Goal: Communication & Community: Participate in discussion

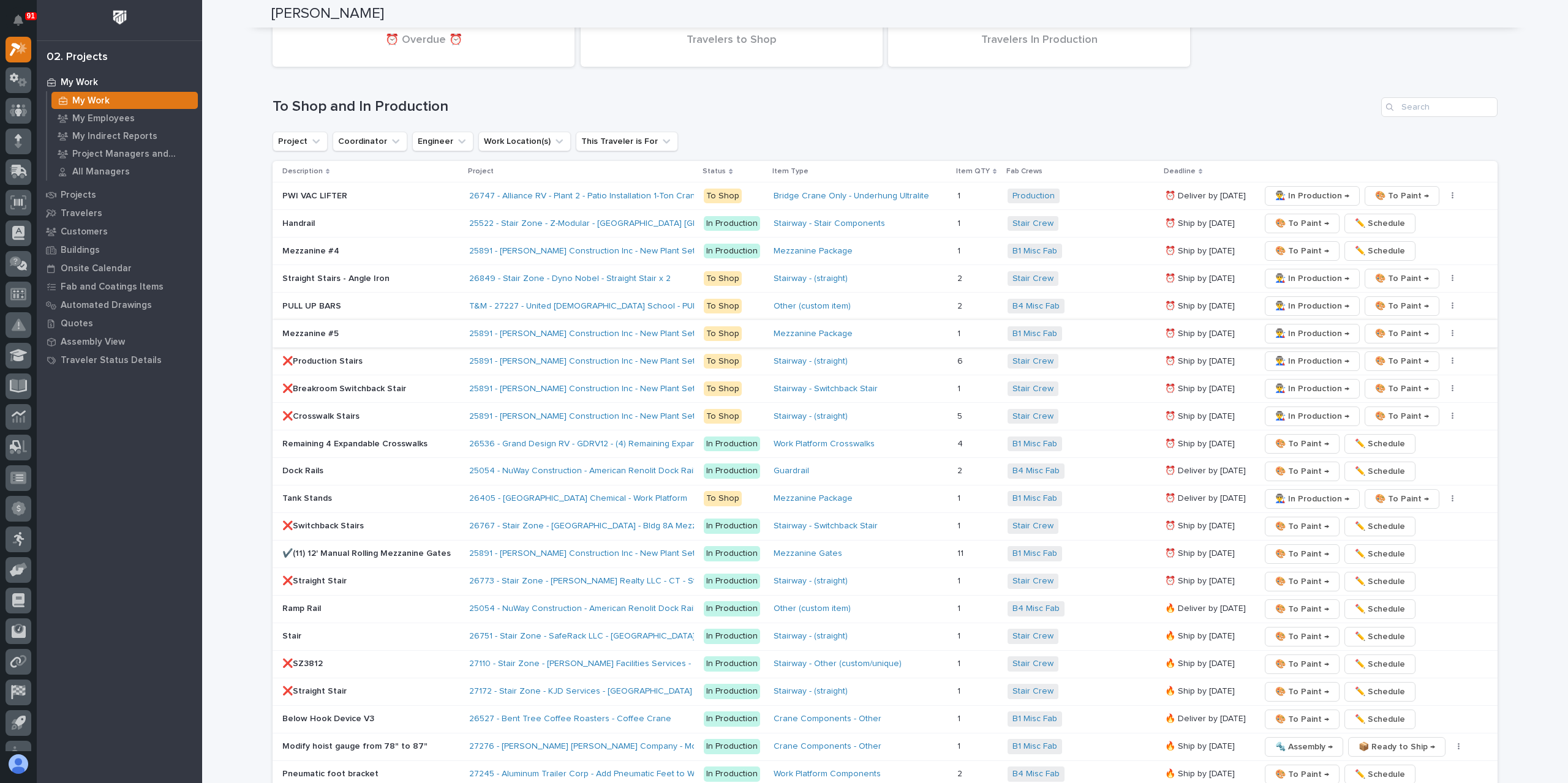
scroll to position [1224, 0]
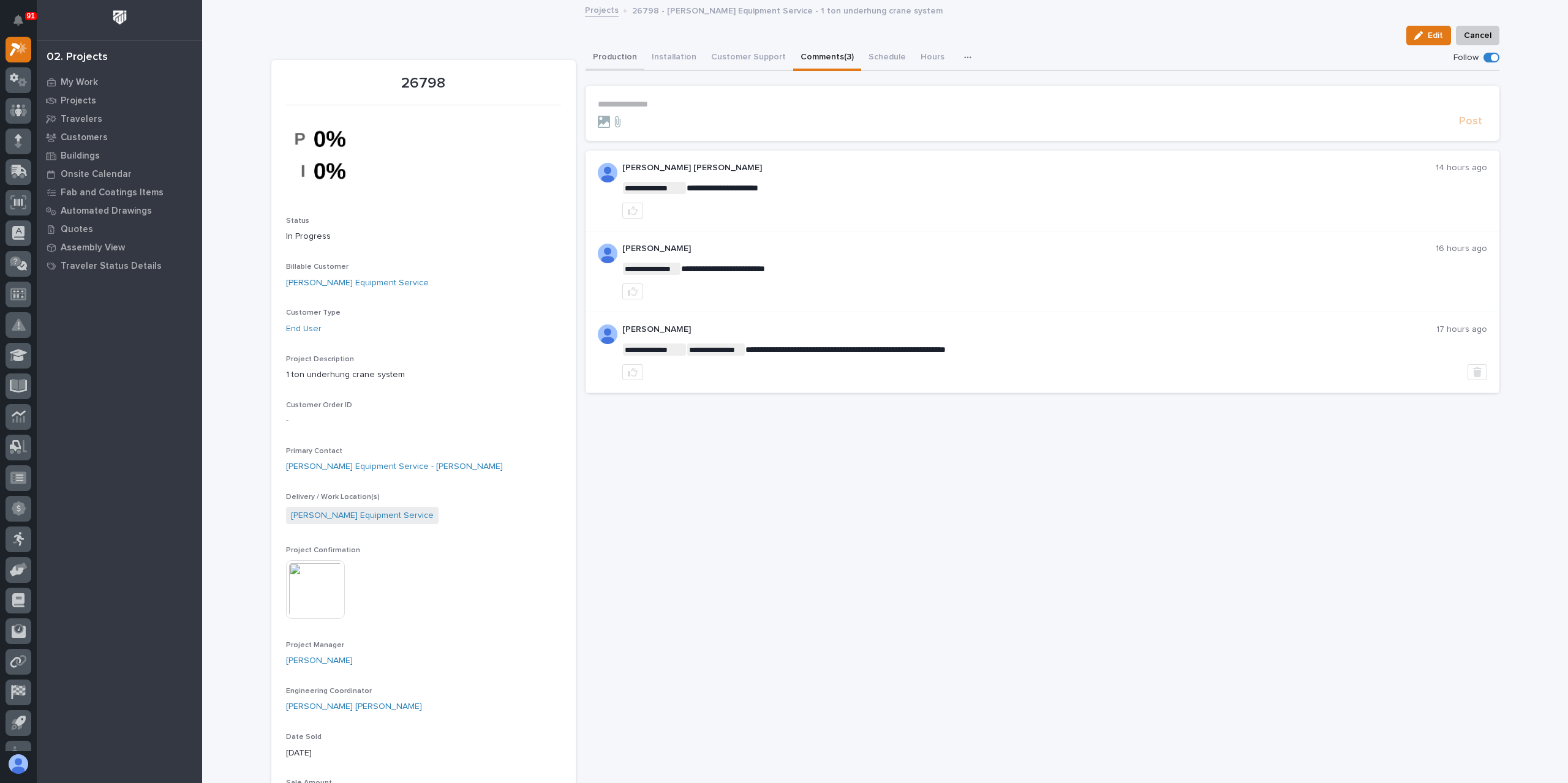
click at [609, 52] on button "Production" at bounding box center [615, 58] width 59 height 25
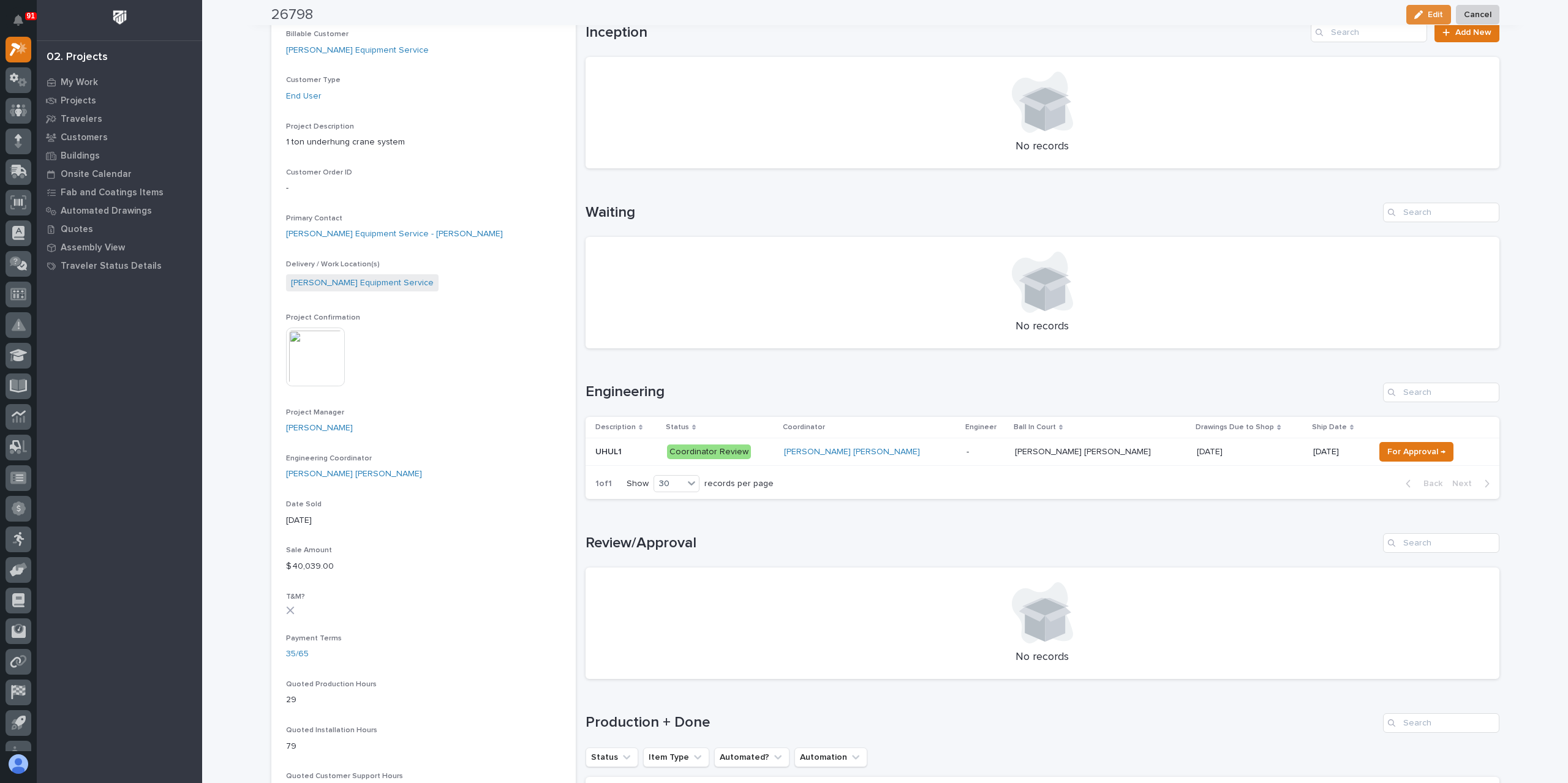
scroll to position [245, 0]
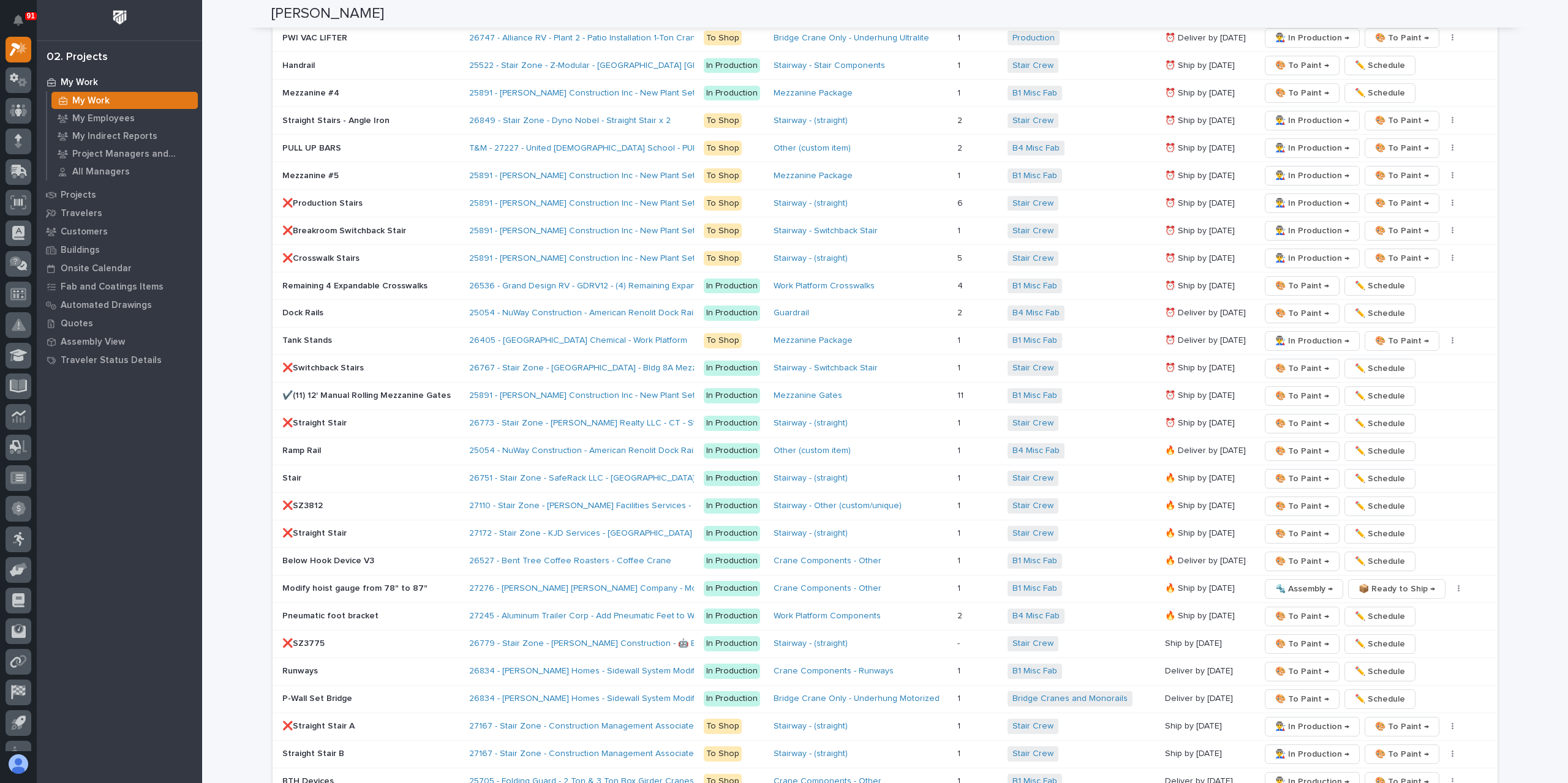
scroll to position [1591, 0]
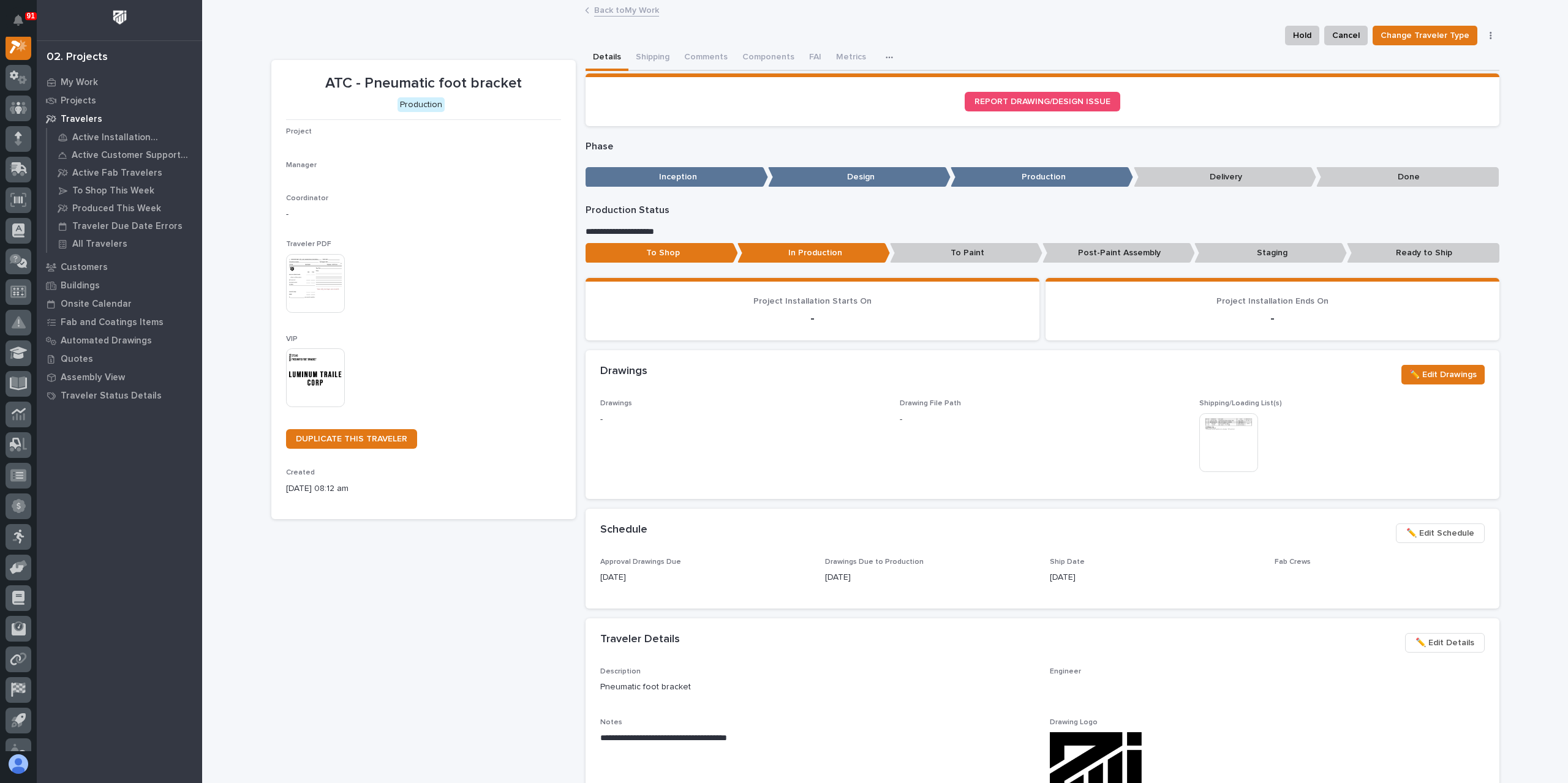
scroll to position [31, 0]
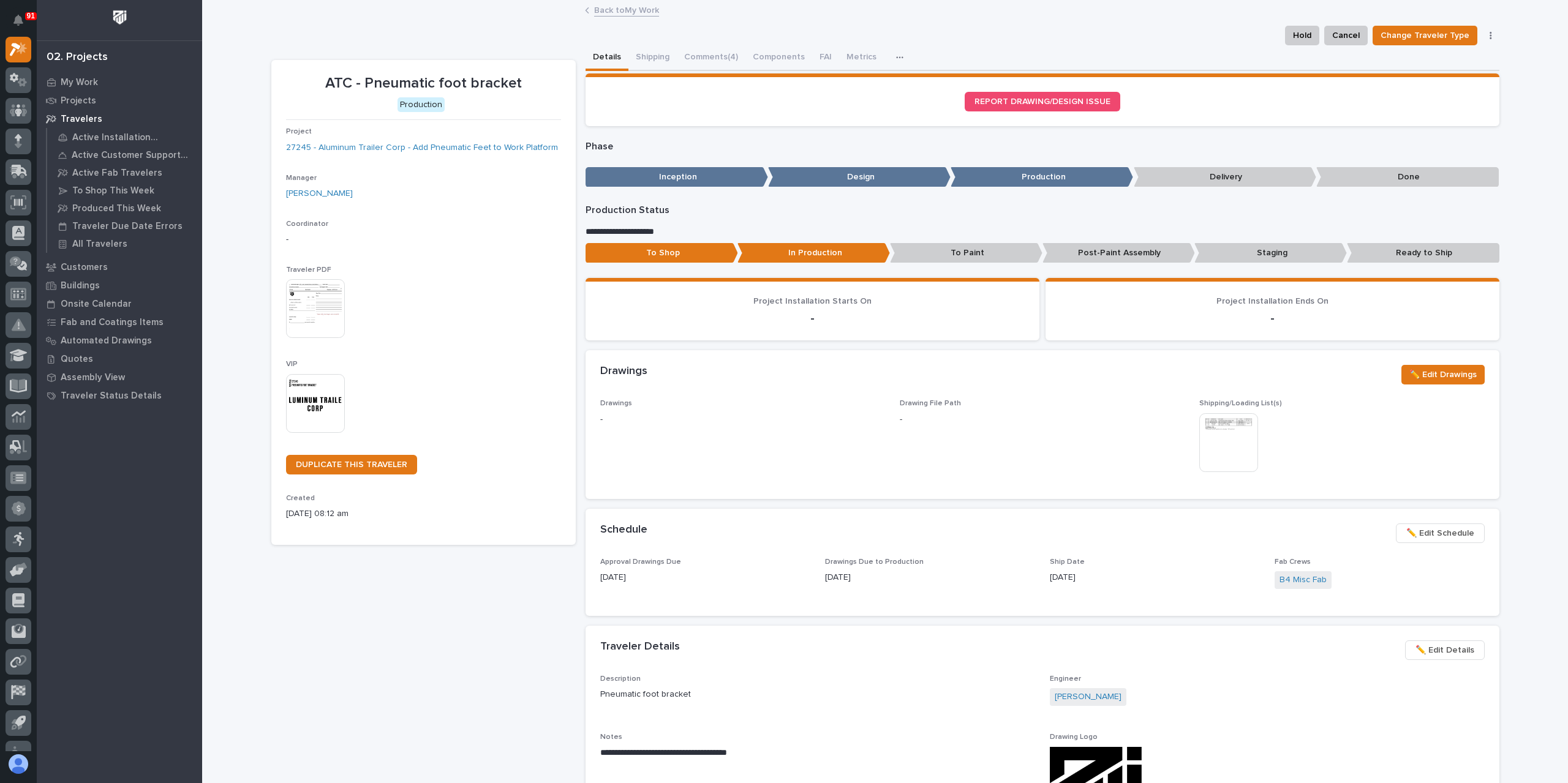
click at [1243, 264] on div "To Shop In Production To Paint Post-Paint Assembly Staging Ready to Ship" at bounding box center [1042, 255] width 914 height 25
click at [1236, 257] on p "Staging" at bounding box center [1270, 253] width 152 height 20
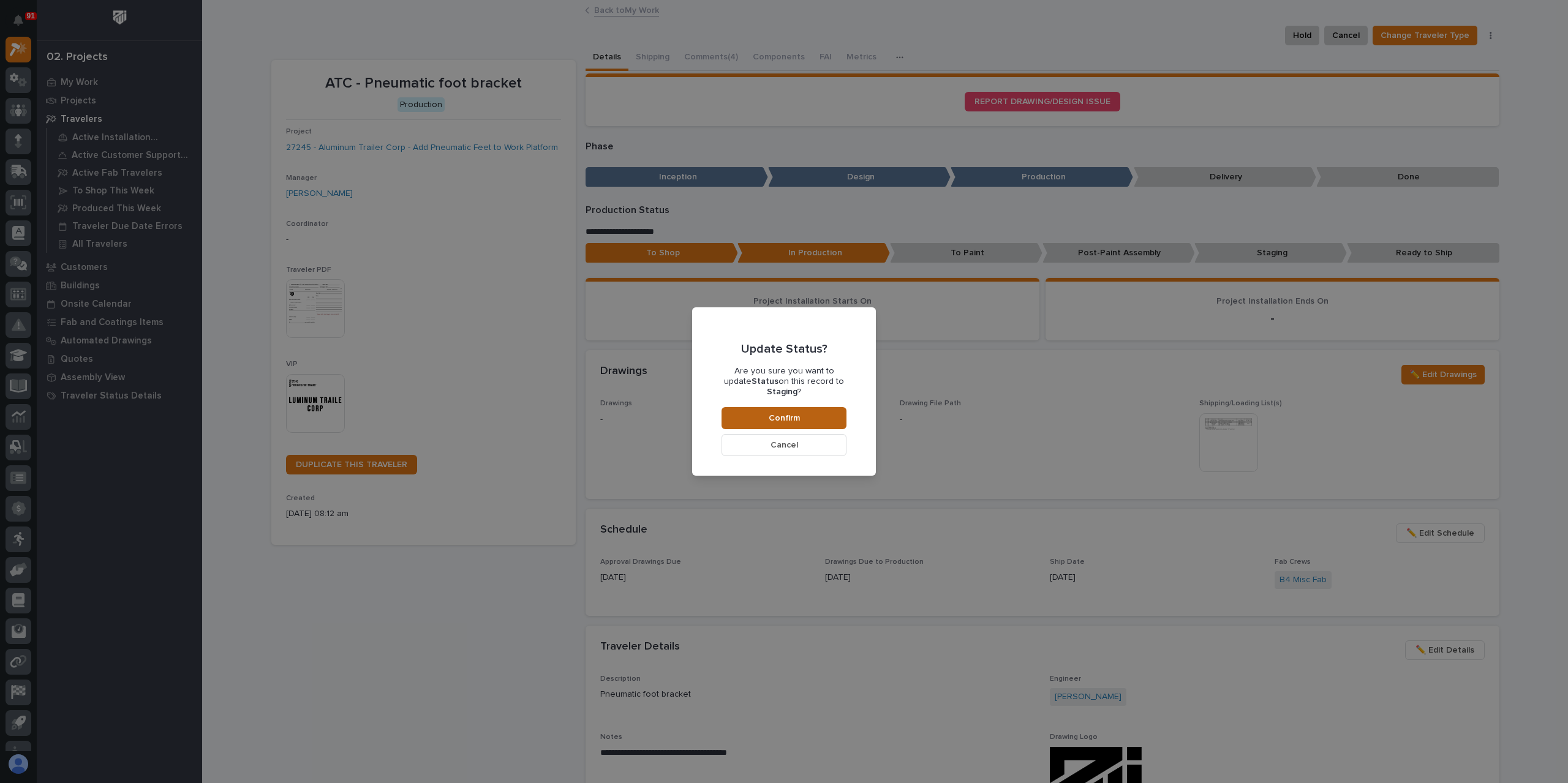
click at [813, 407] on button "Confirm" at bounding box center [784, 418] width 125 height 22
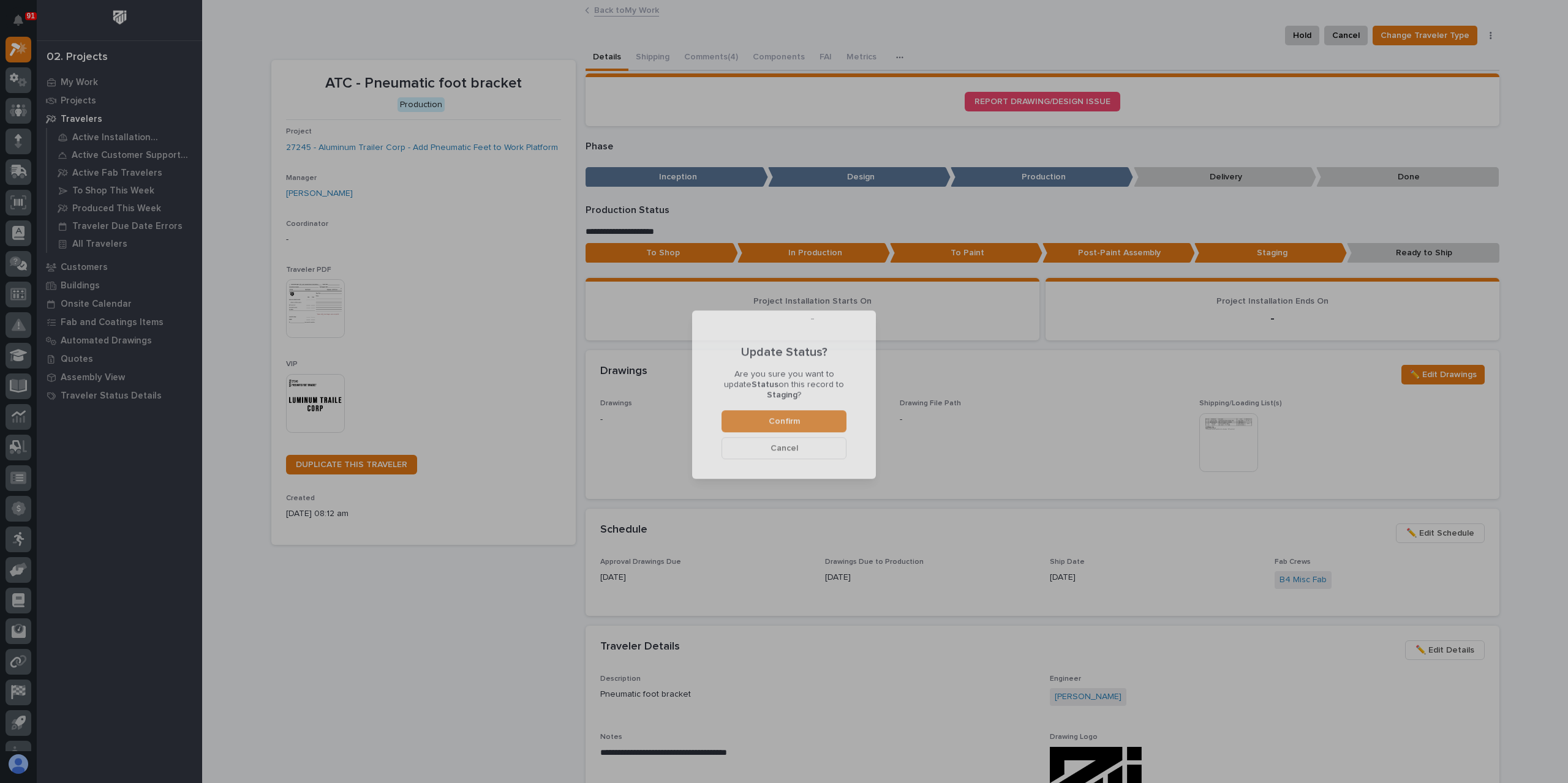
scroll to position [73, 0]
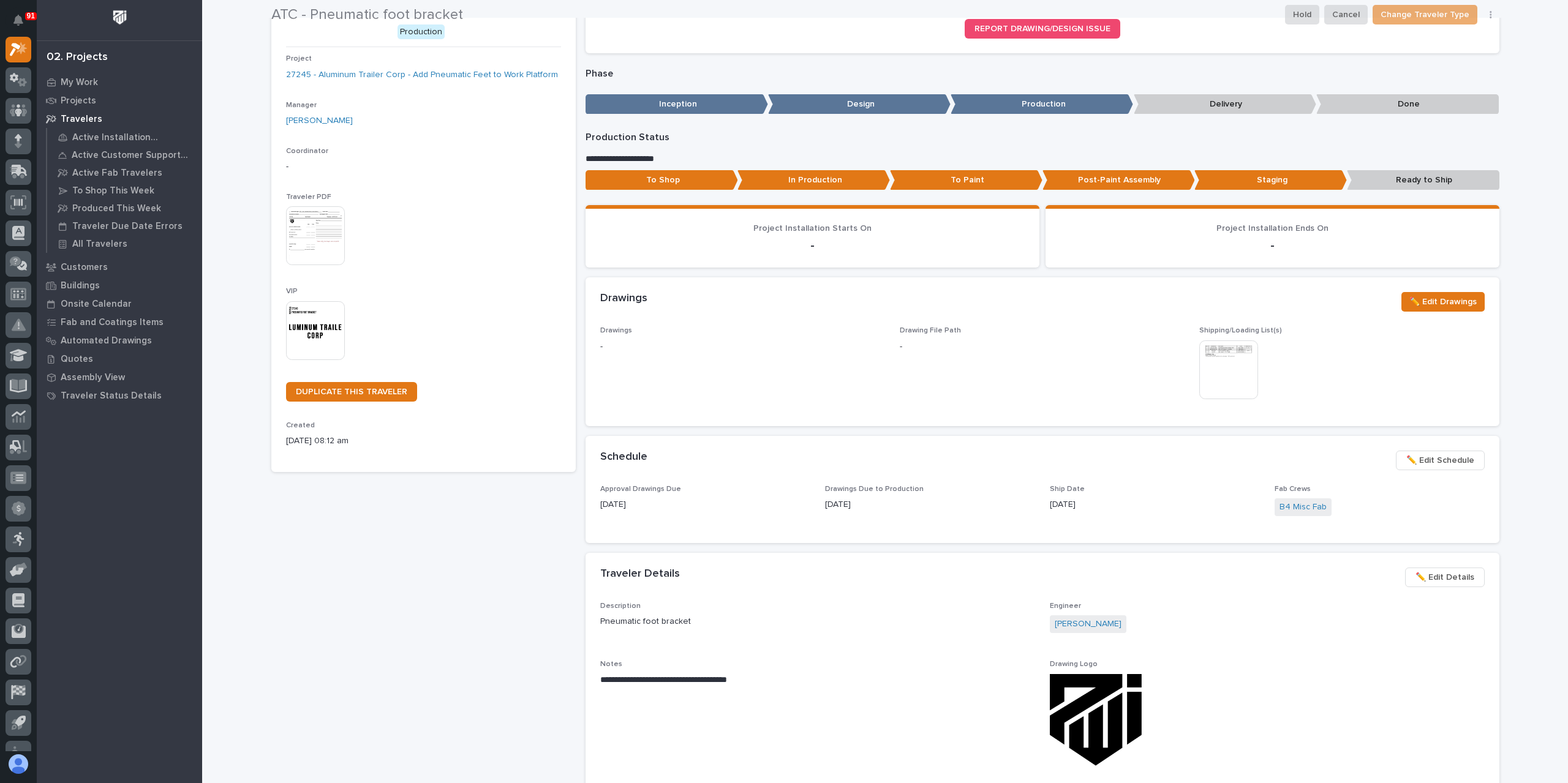
click at [709, 58] on div "Loading... Saving… REPORT DRAWING/DESIGN ISSUE" at bounding box center [1042, 32] width 914 height 63
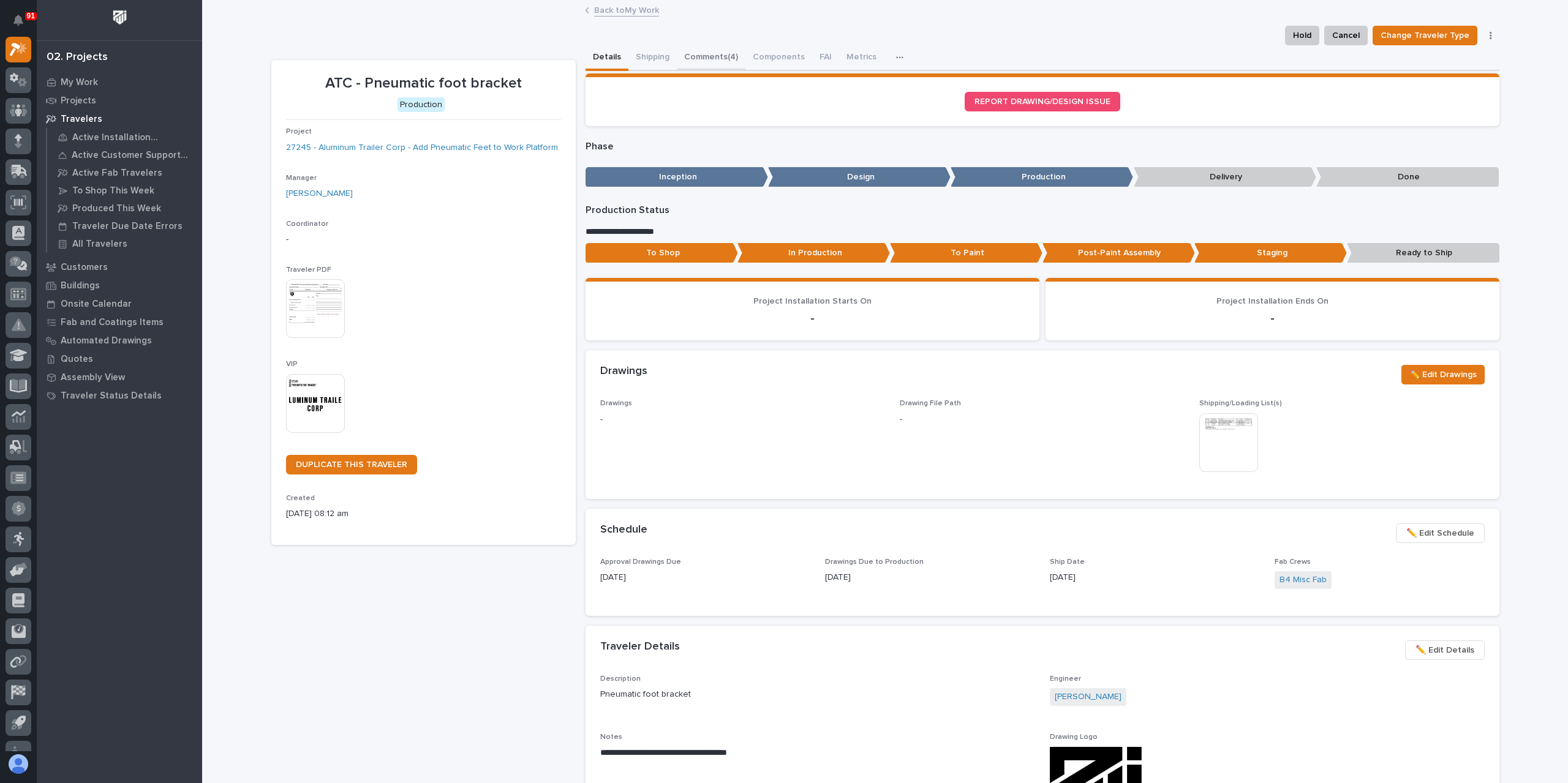
click at [706, 61] on button "Comments (4)" at bounding box center [710, 58] width 68 height 25
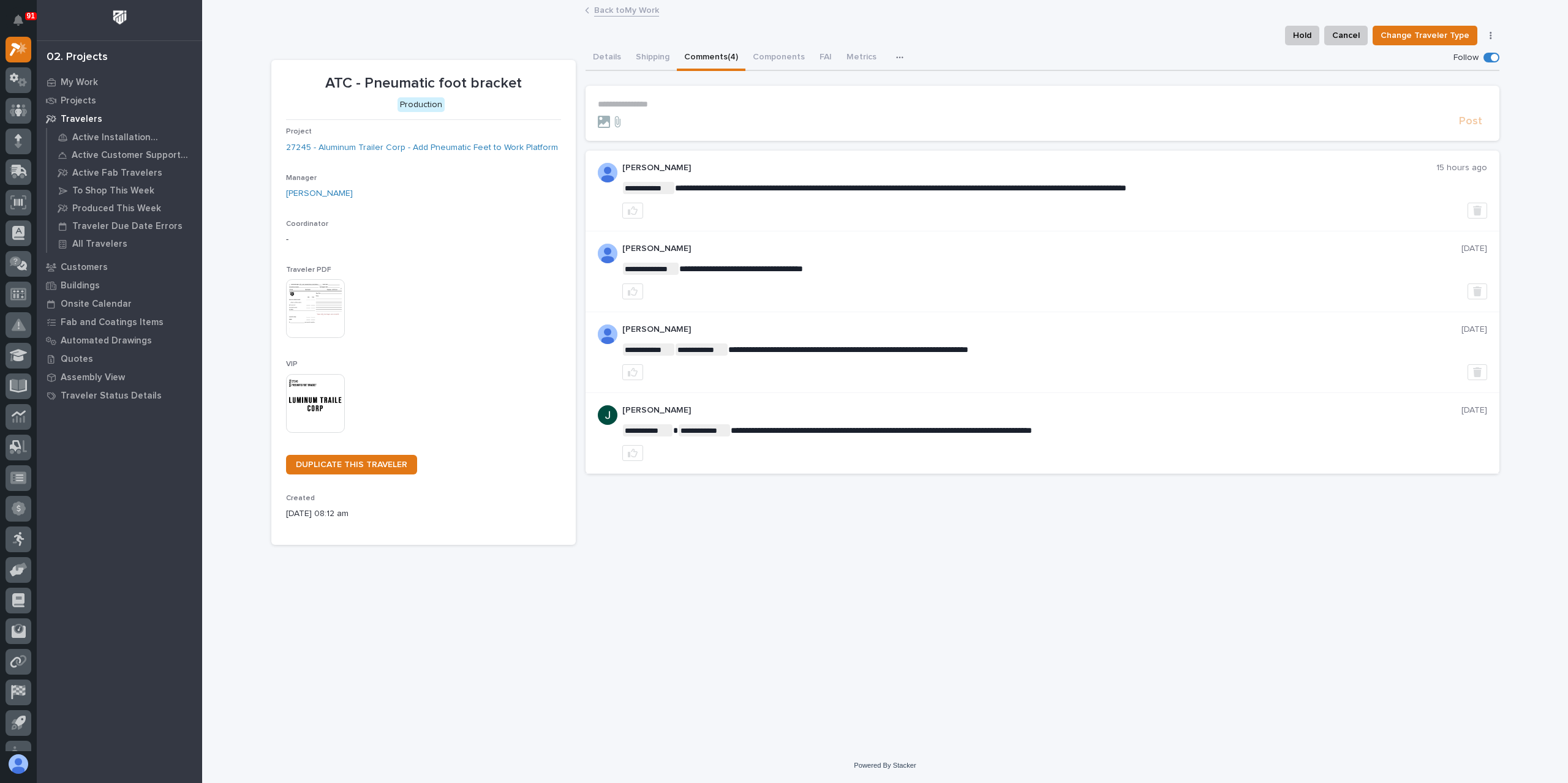
click at [673, 107] on p "**********" at bounding box center [1042, 104] width 890 height 10
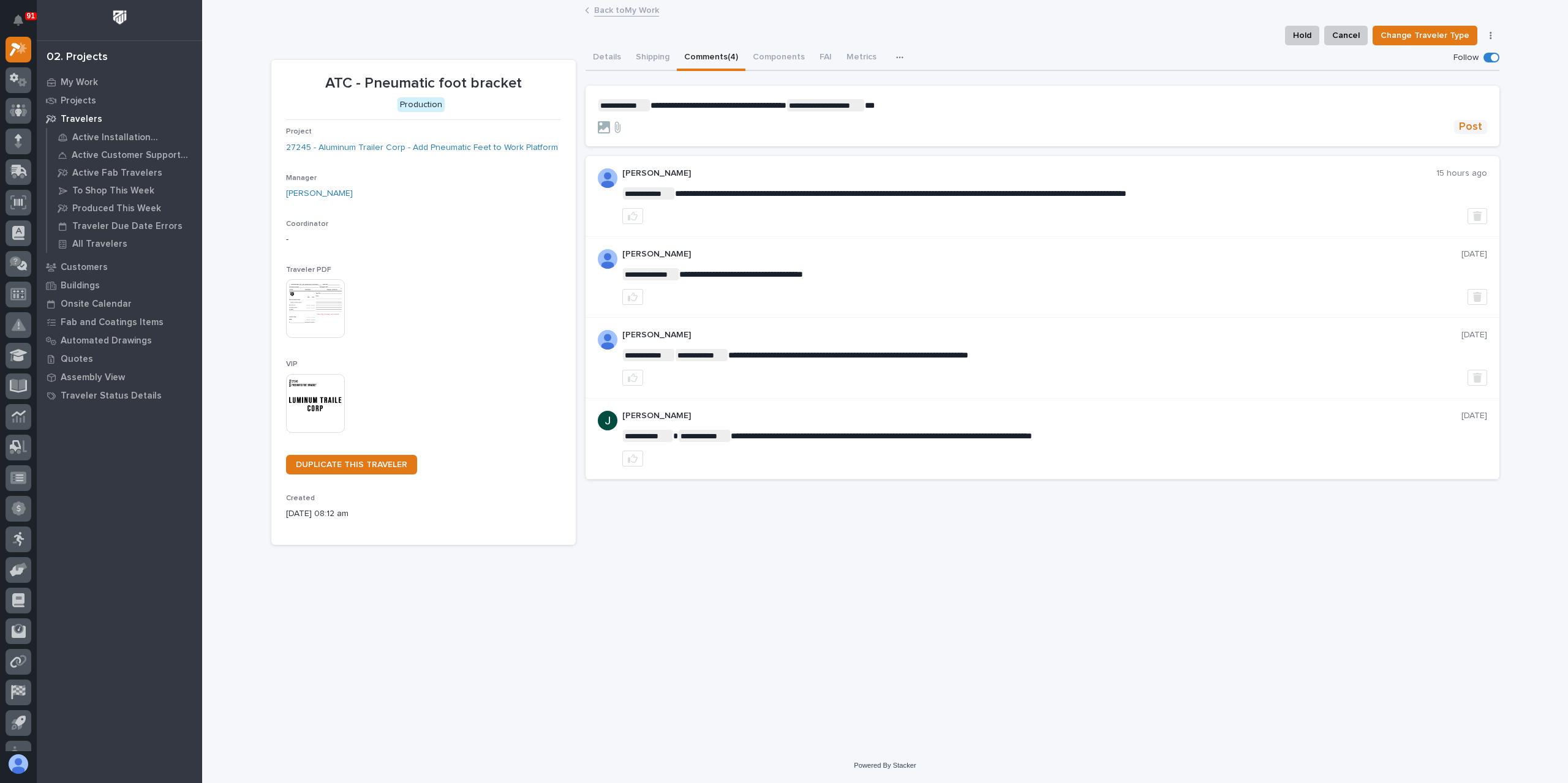
click at [1464, 121] on span "Post" at bounding box center [1470, 127] width 23 height 14
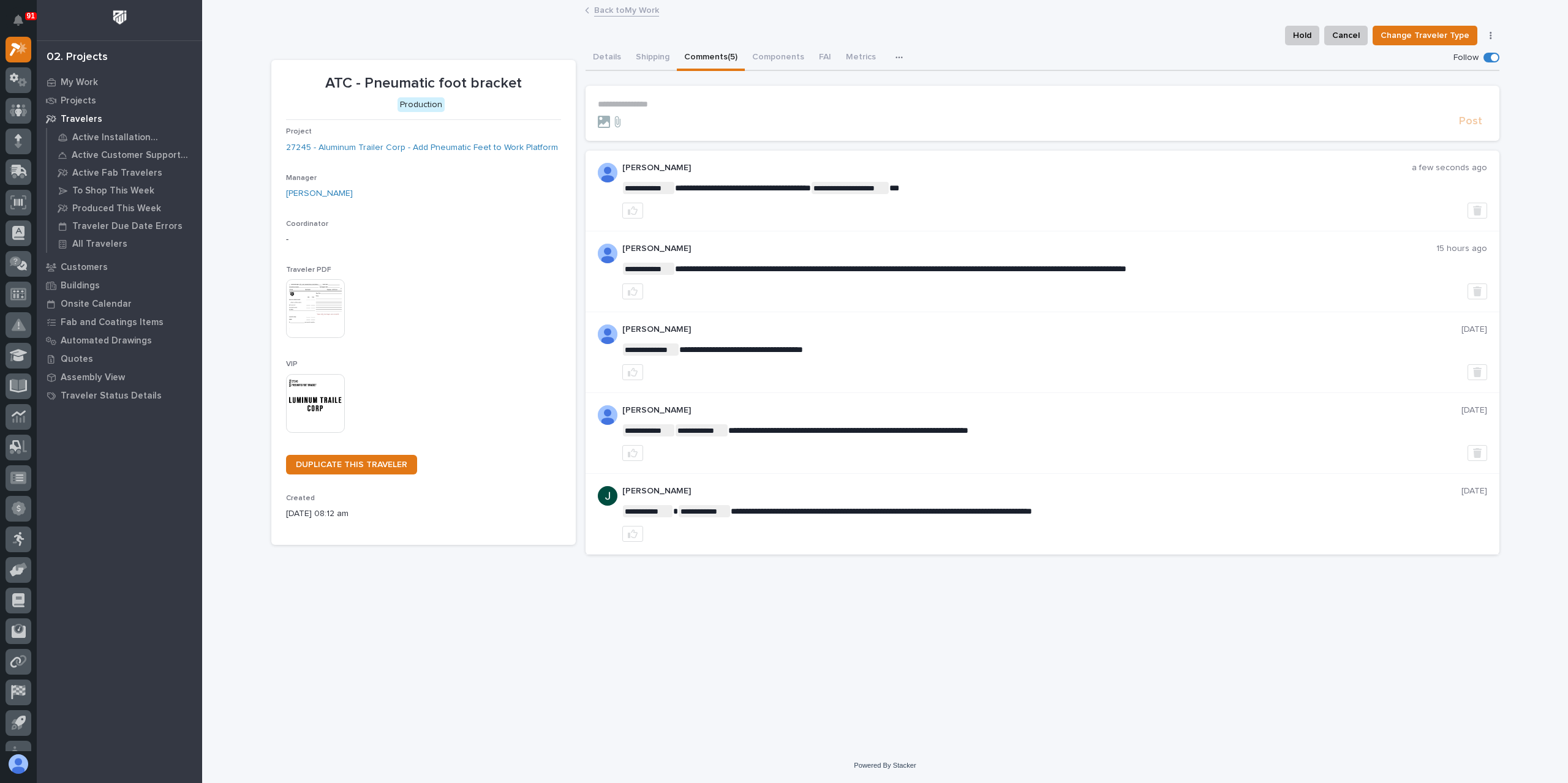
click at [632, 14] on link "Back to My Work" at bounding box center [627, 10] width 65 height 14
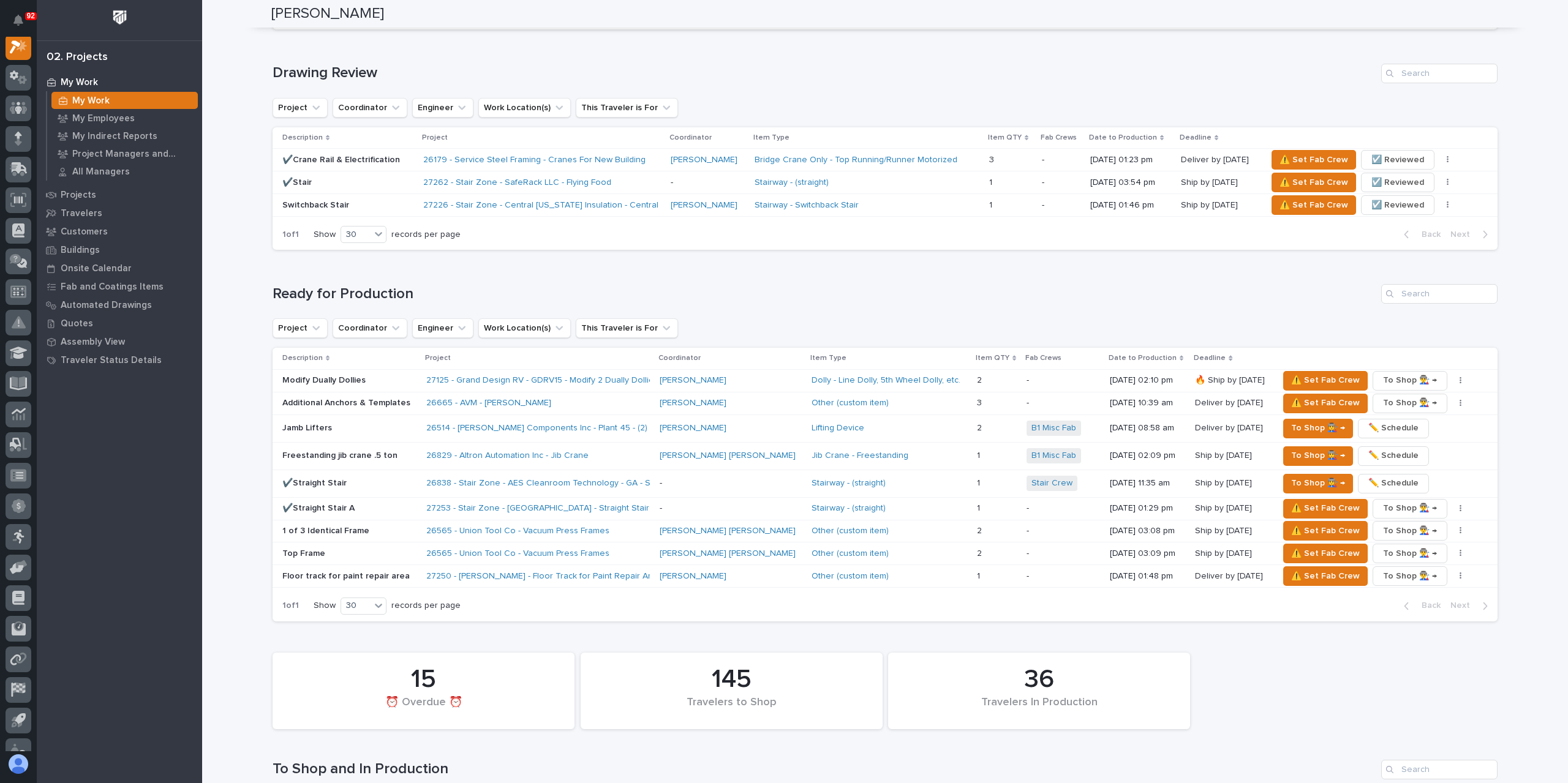
scroll to position [528, 0]
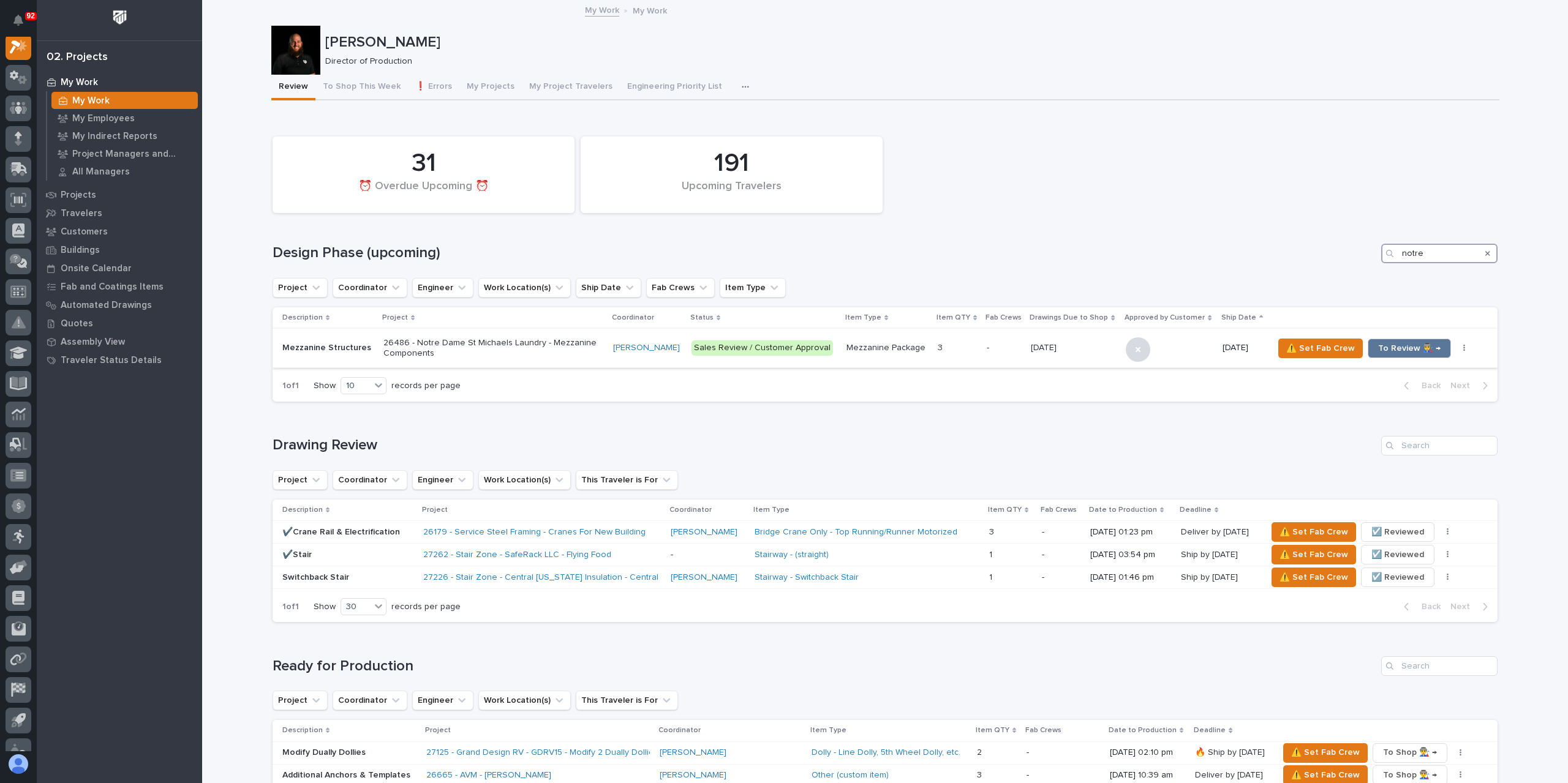
type input "notre"
click at [345, 347] on p "Mezzanine Structures" at bounding box center [328, 348] width 91 height 10
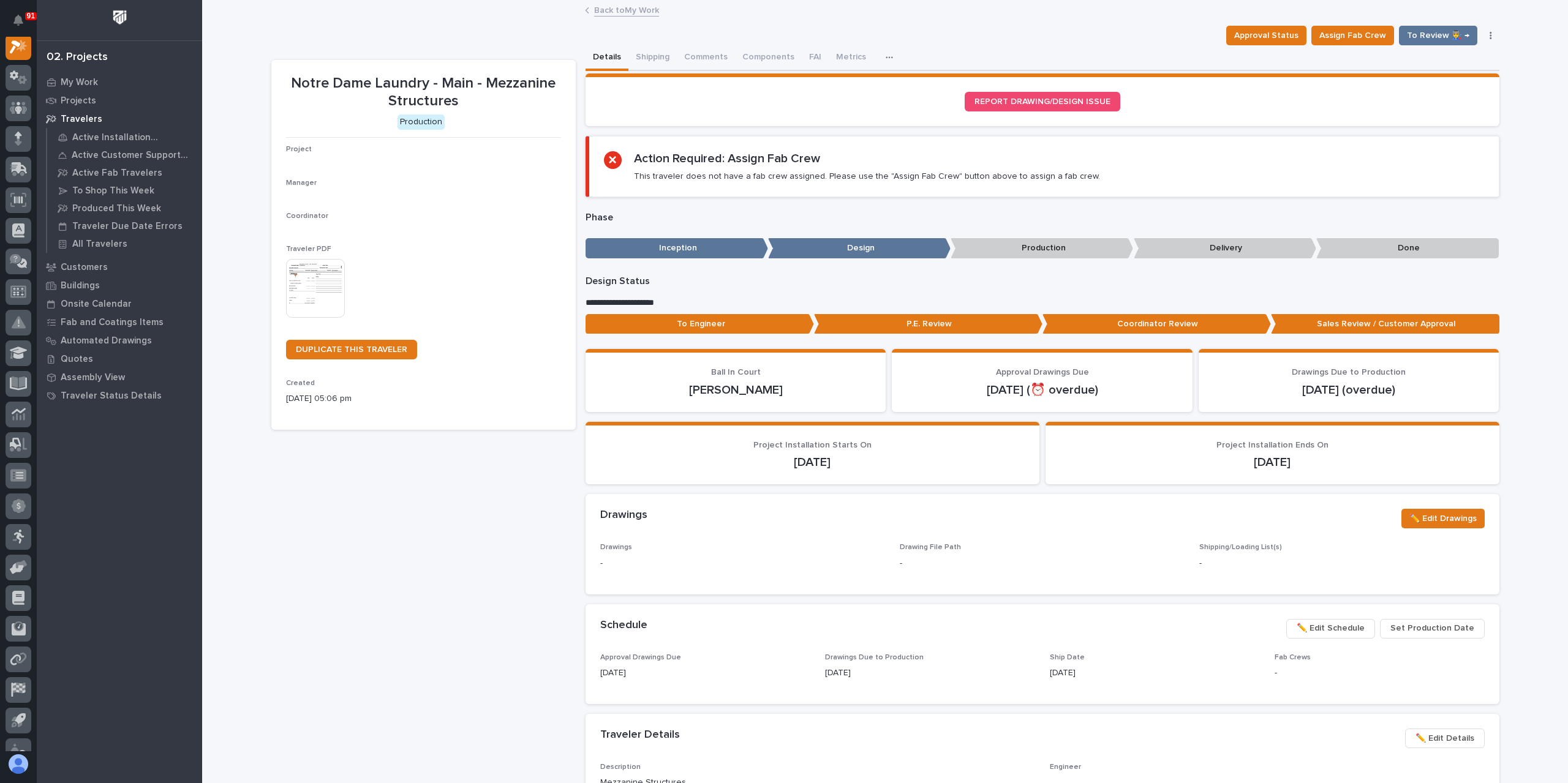
scroll to position [31, 0]
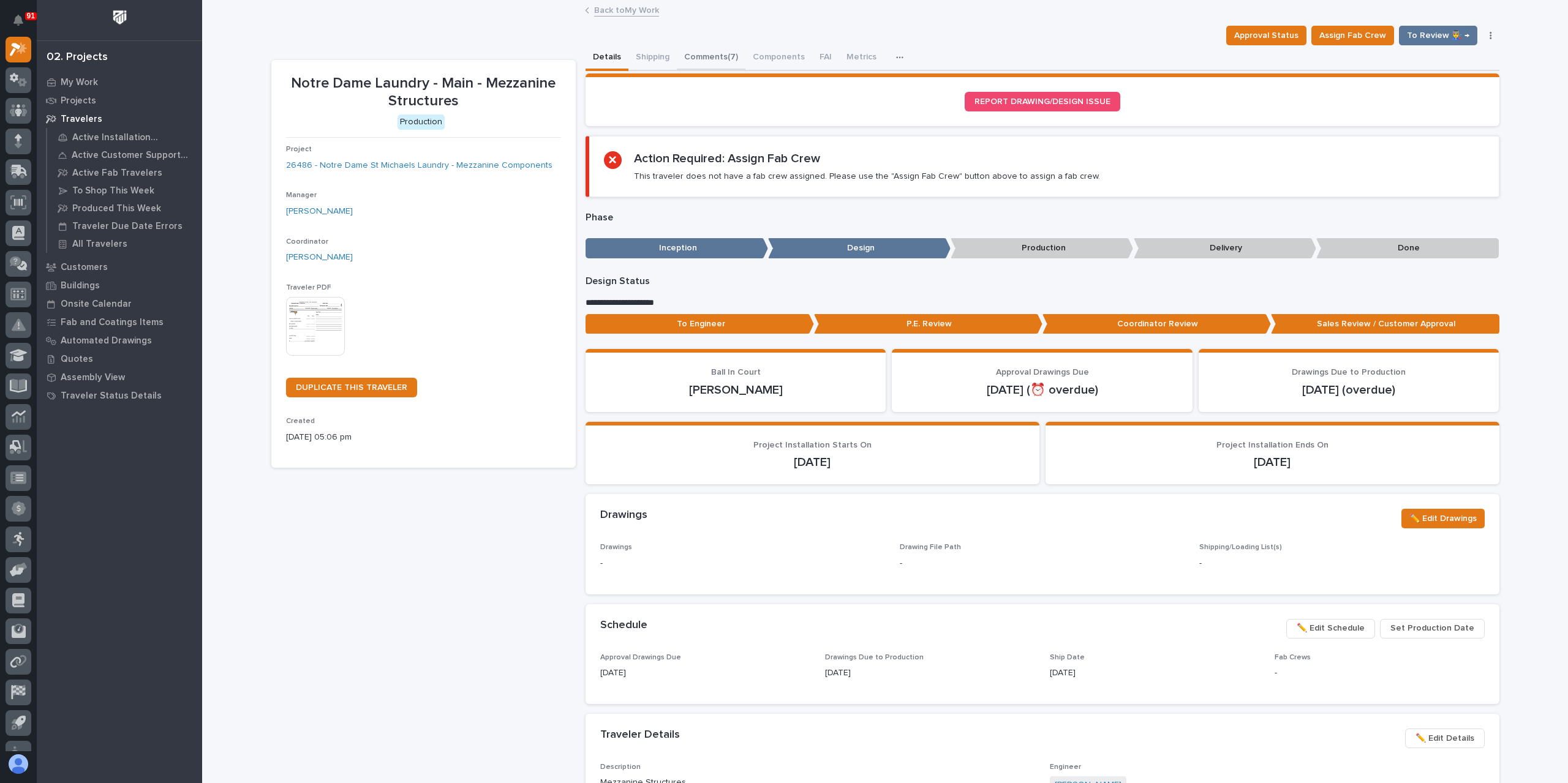
click at [695, 53] on button "Comments (7)" at bounding box center [710, 58] width 68 height 25
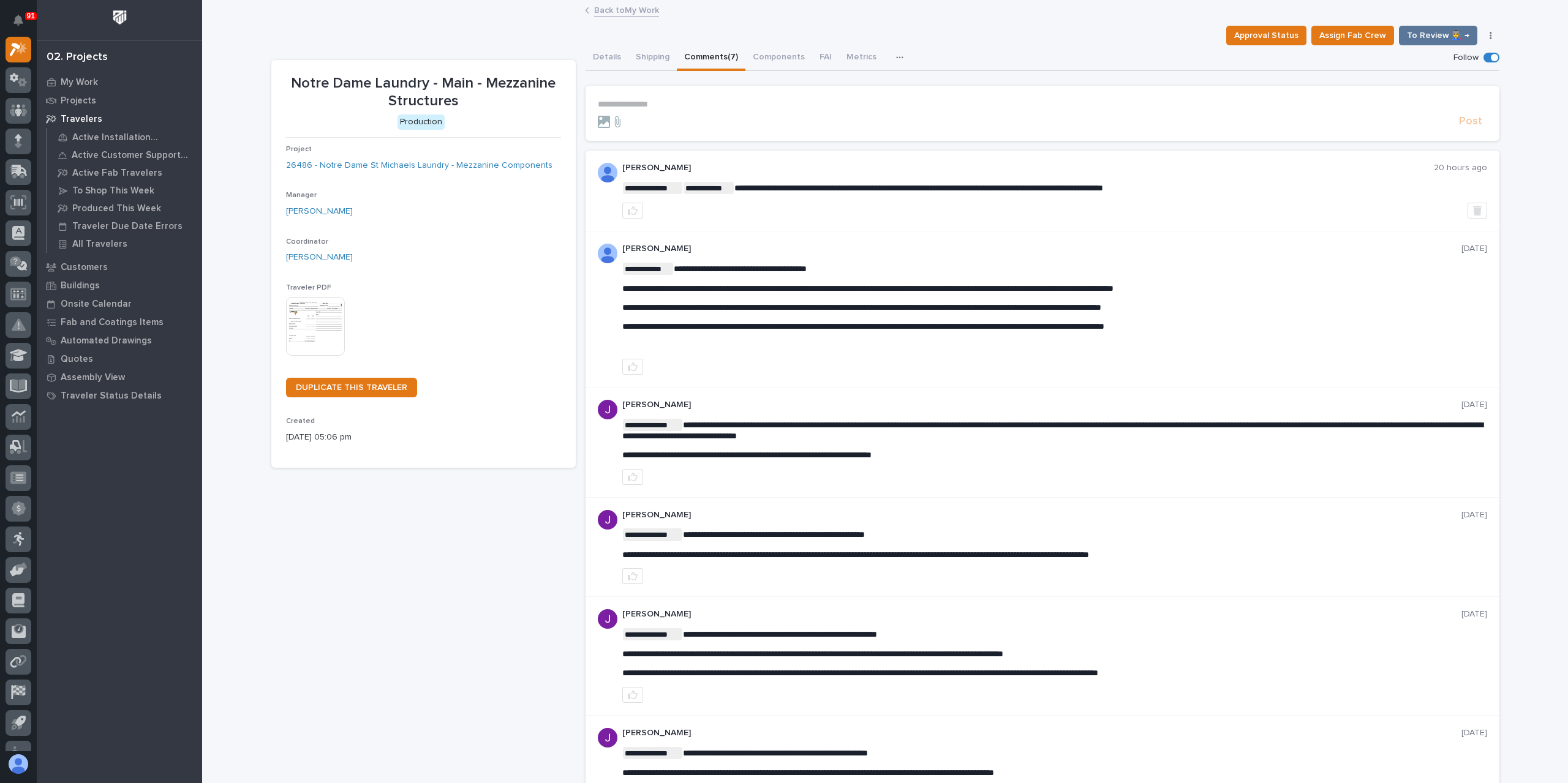
click at [690, 101] on p "**********" at bounding box center [1042, 104] width 890 height 10
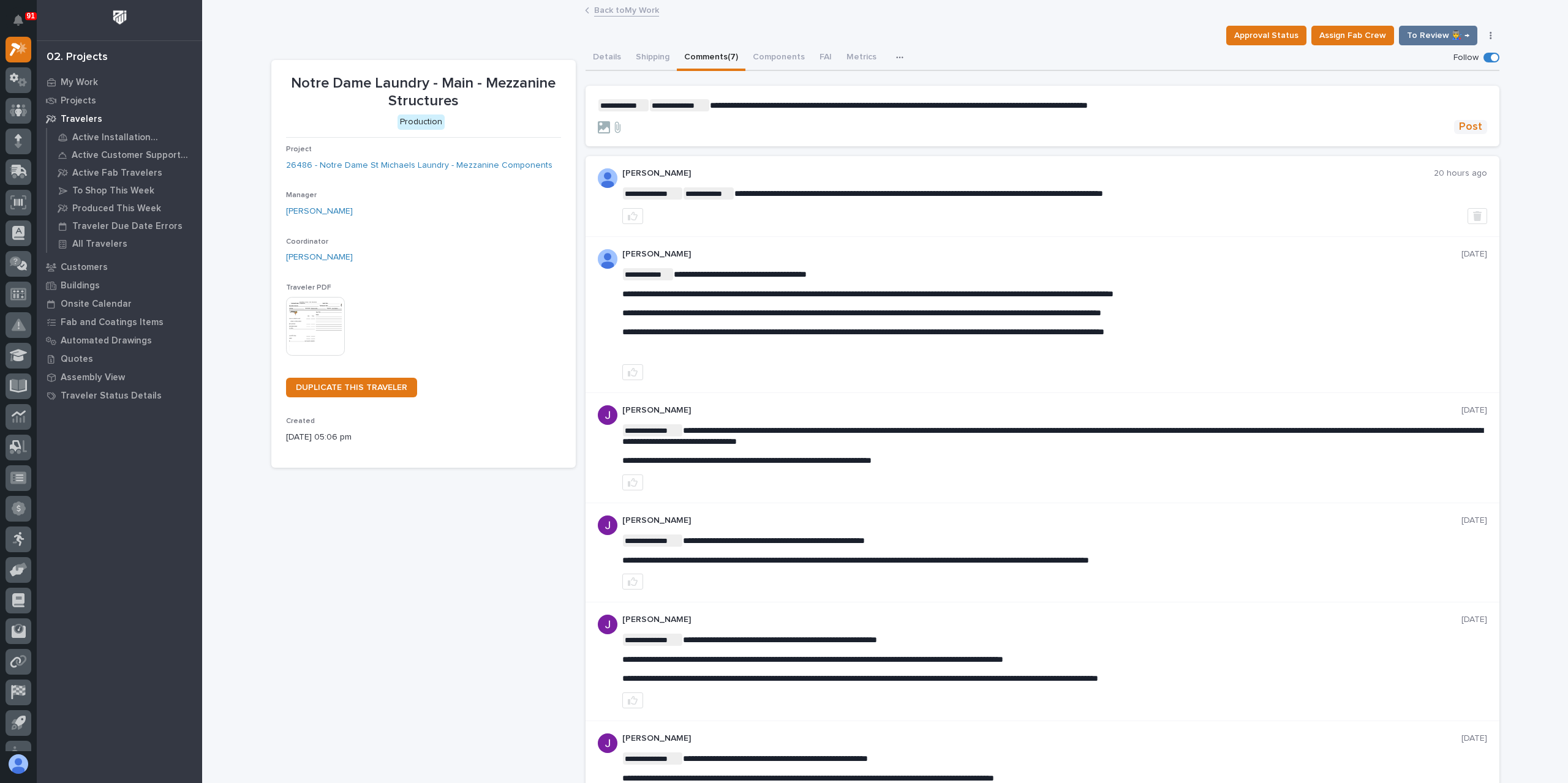
click at [1460, 130] on span "Post" at bounding box center [1470, 127] width 23 height 14
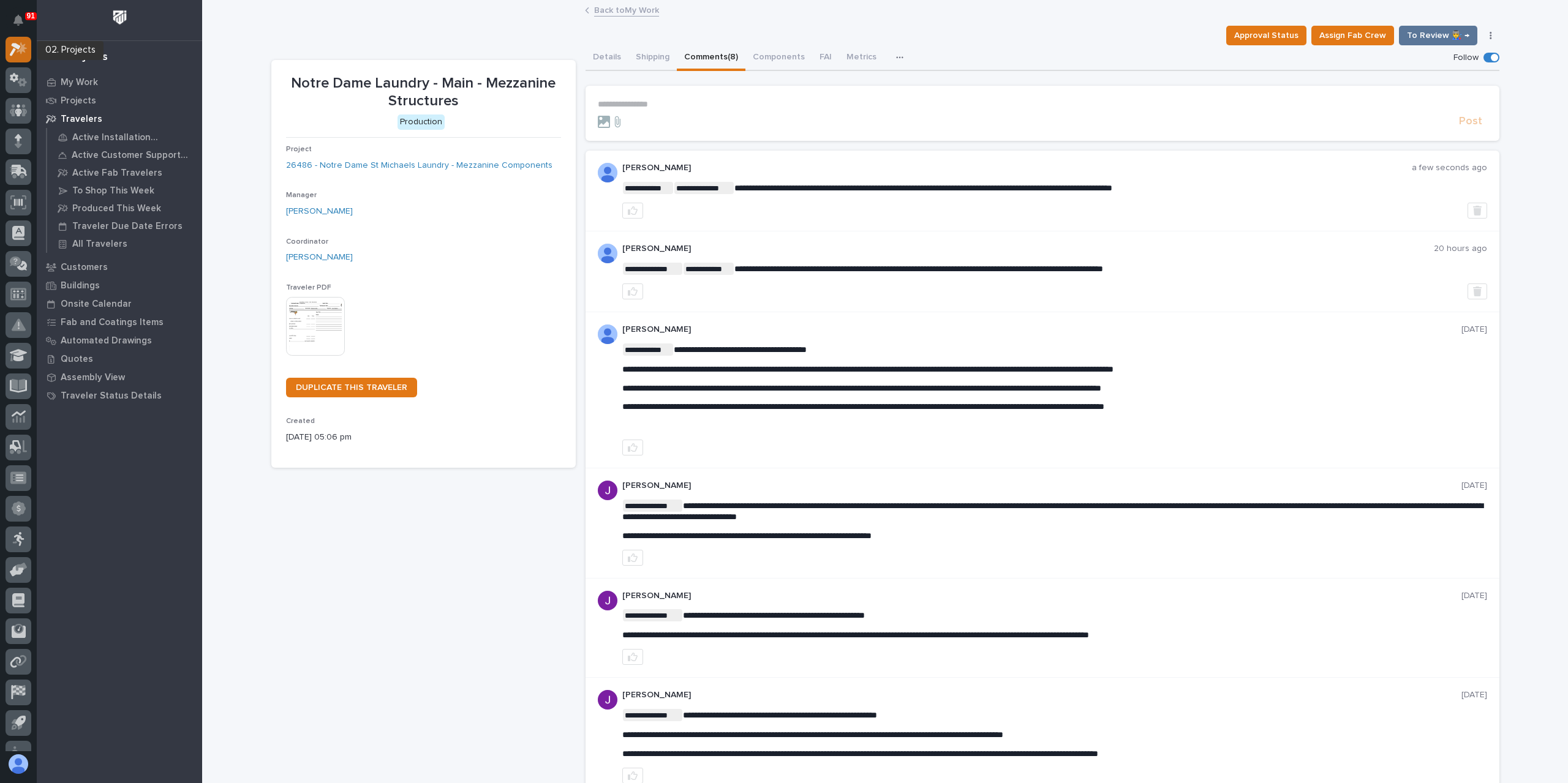
click at [16, 50] on icon at bounding box center [18, 50] width 18 height 14
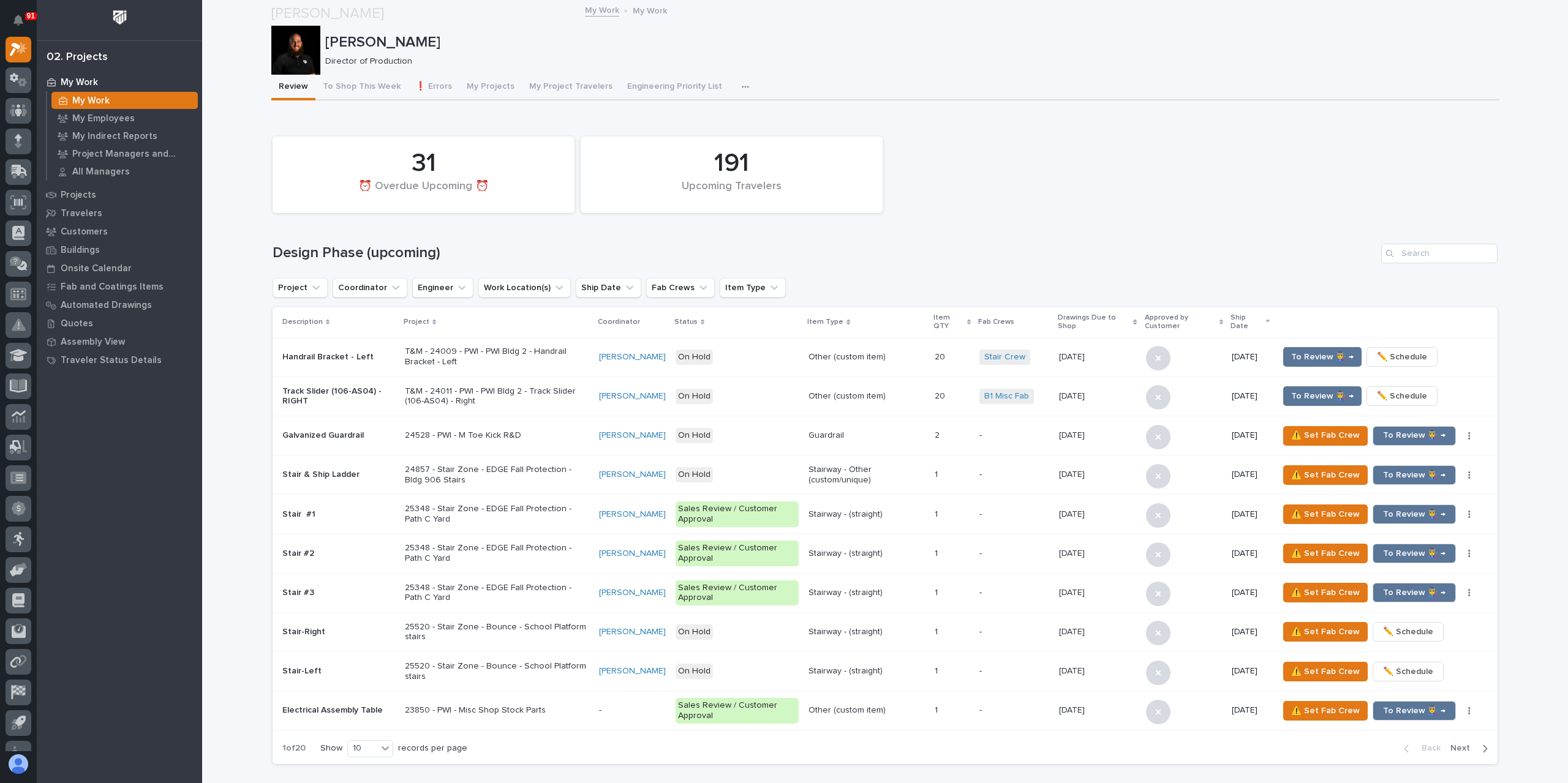
scroll to position [612, 0]
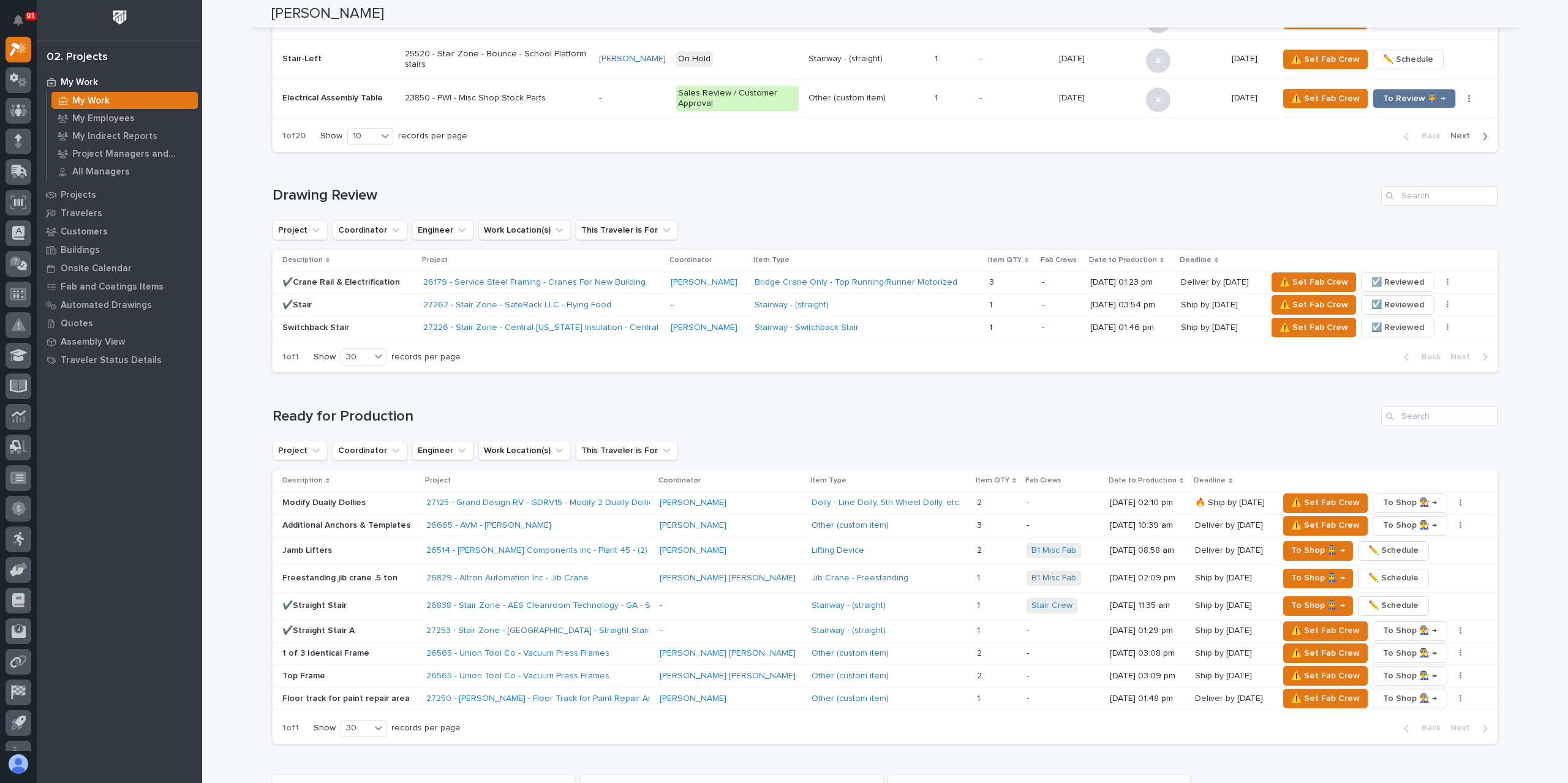
click at [343, 523] on p "Additional Anchors & Templates" at bounding box center [349, 526] width 134 height 10
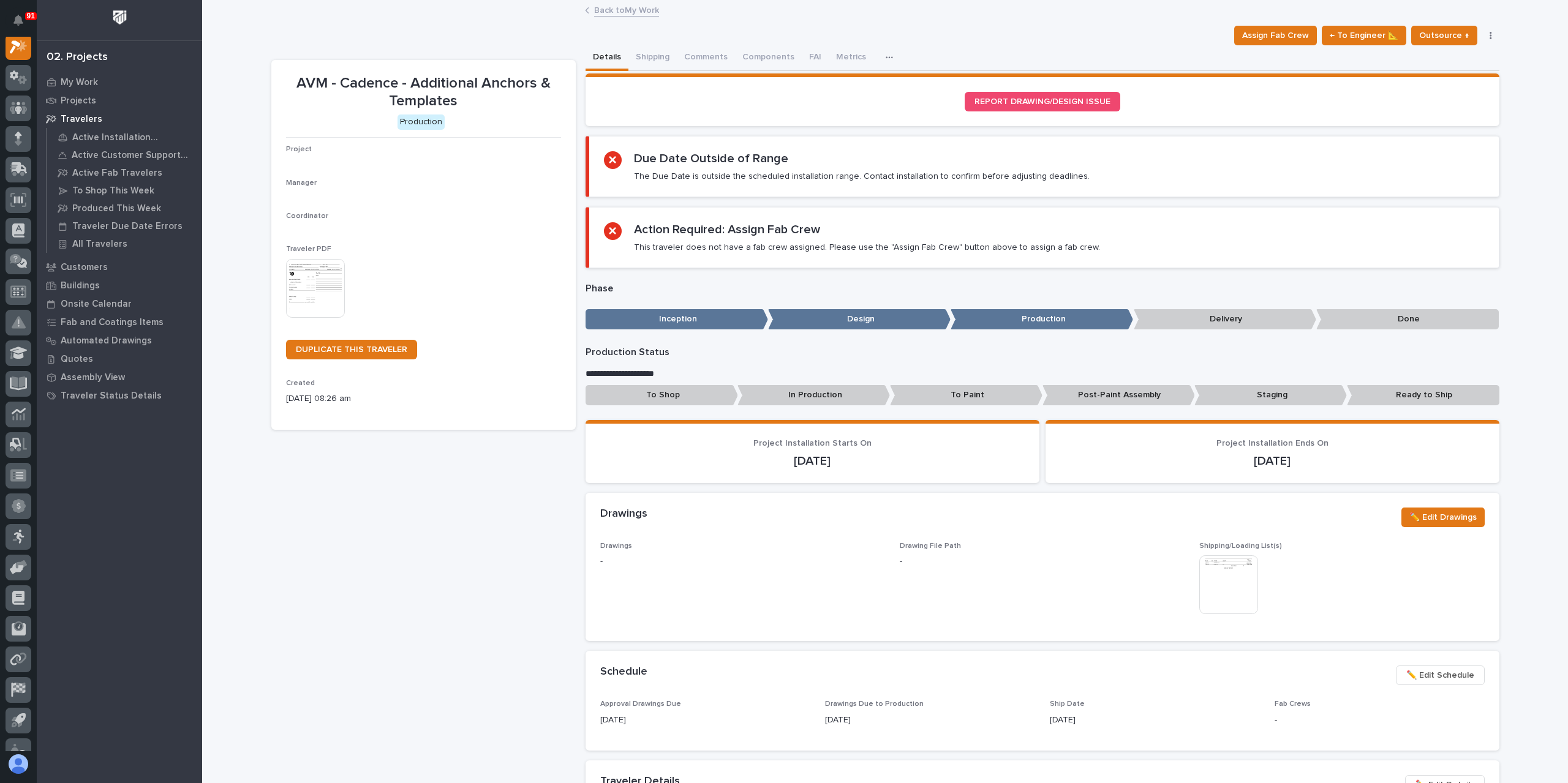
scroll to position [31, 0]
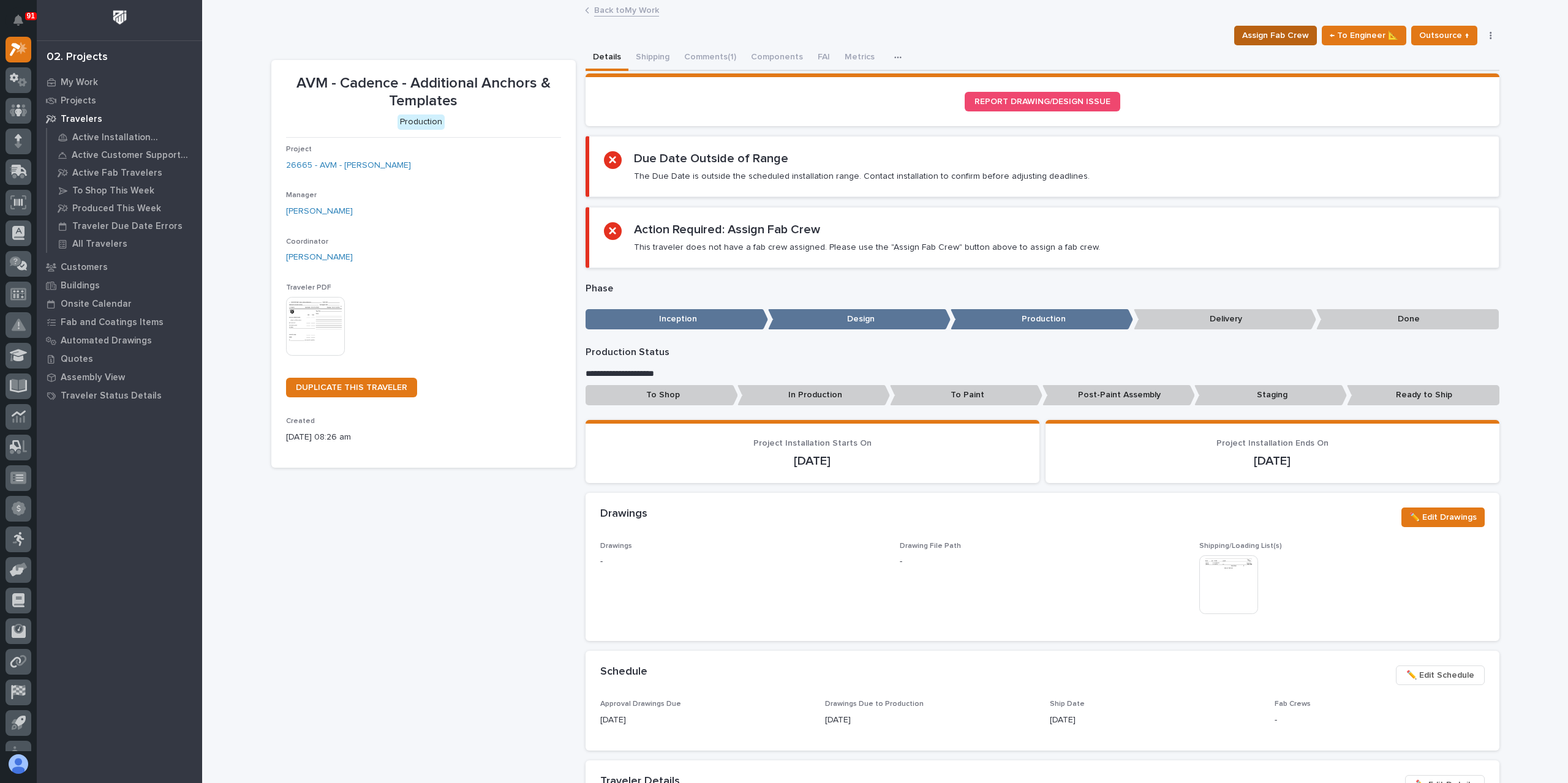
click at [1286, 40] on span "Assign Fab Crew" at bounding box center [1275, 35] width 66 height 15
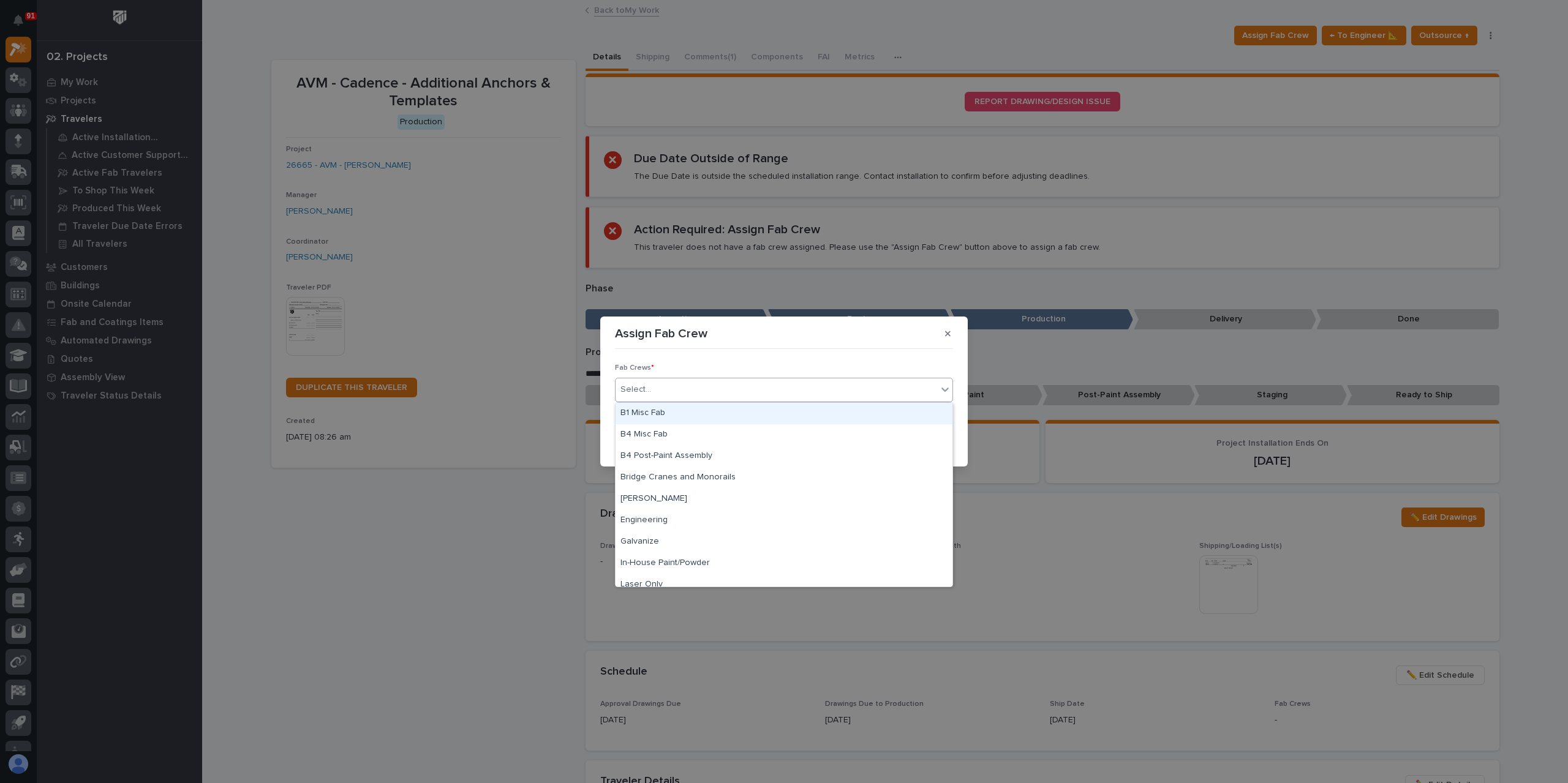
click at [709, 386] on div "Select..." at bounding box center [776, 390] width 321 height 20
click at [661, 409] on div "B1 Misc Fab" at bounding box center [783, 413] width 337 height 21
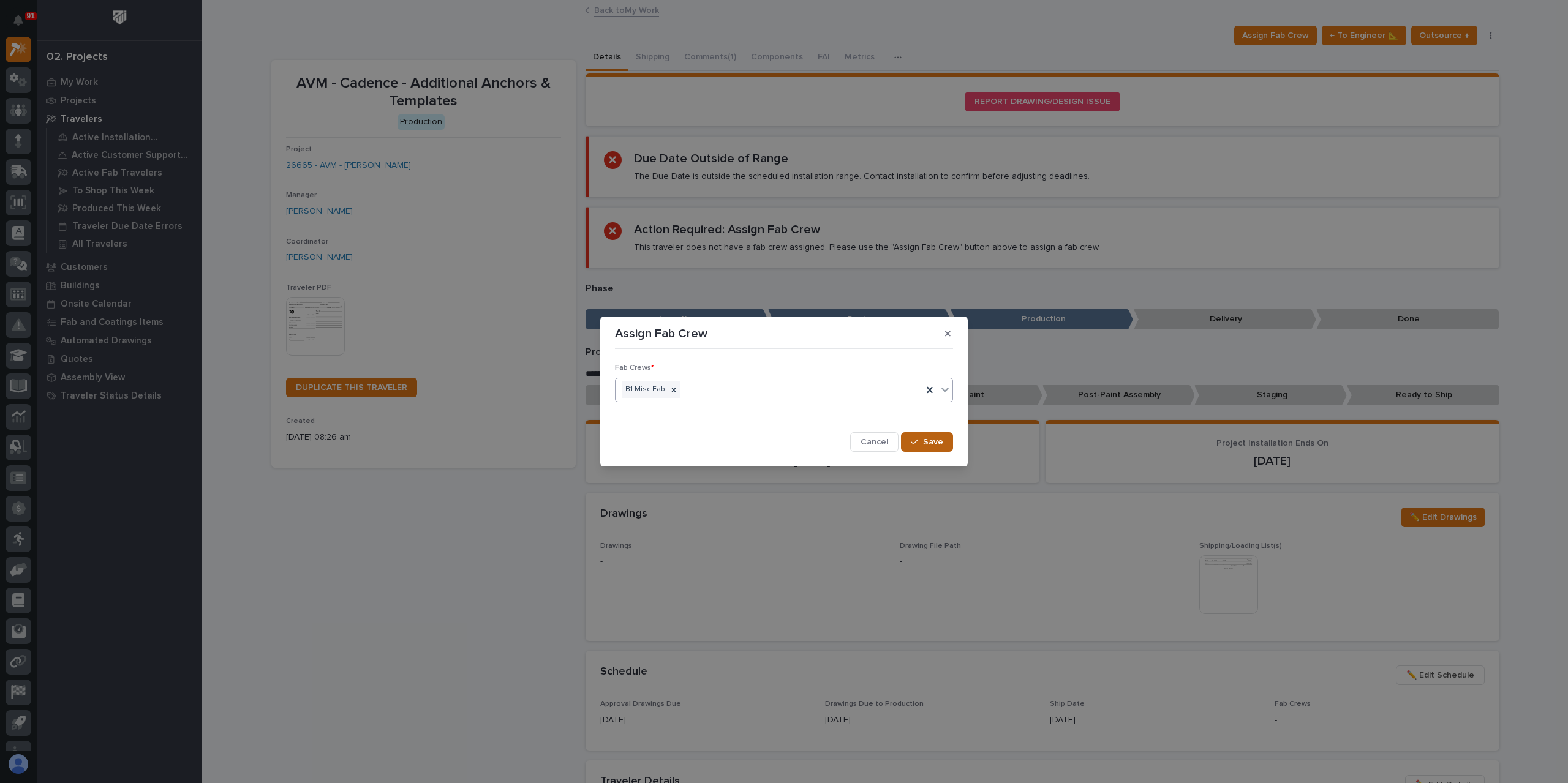
click at [940, 444] on span "Save" at bounding box center [933, 442] width 20 height 11
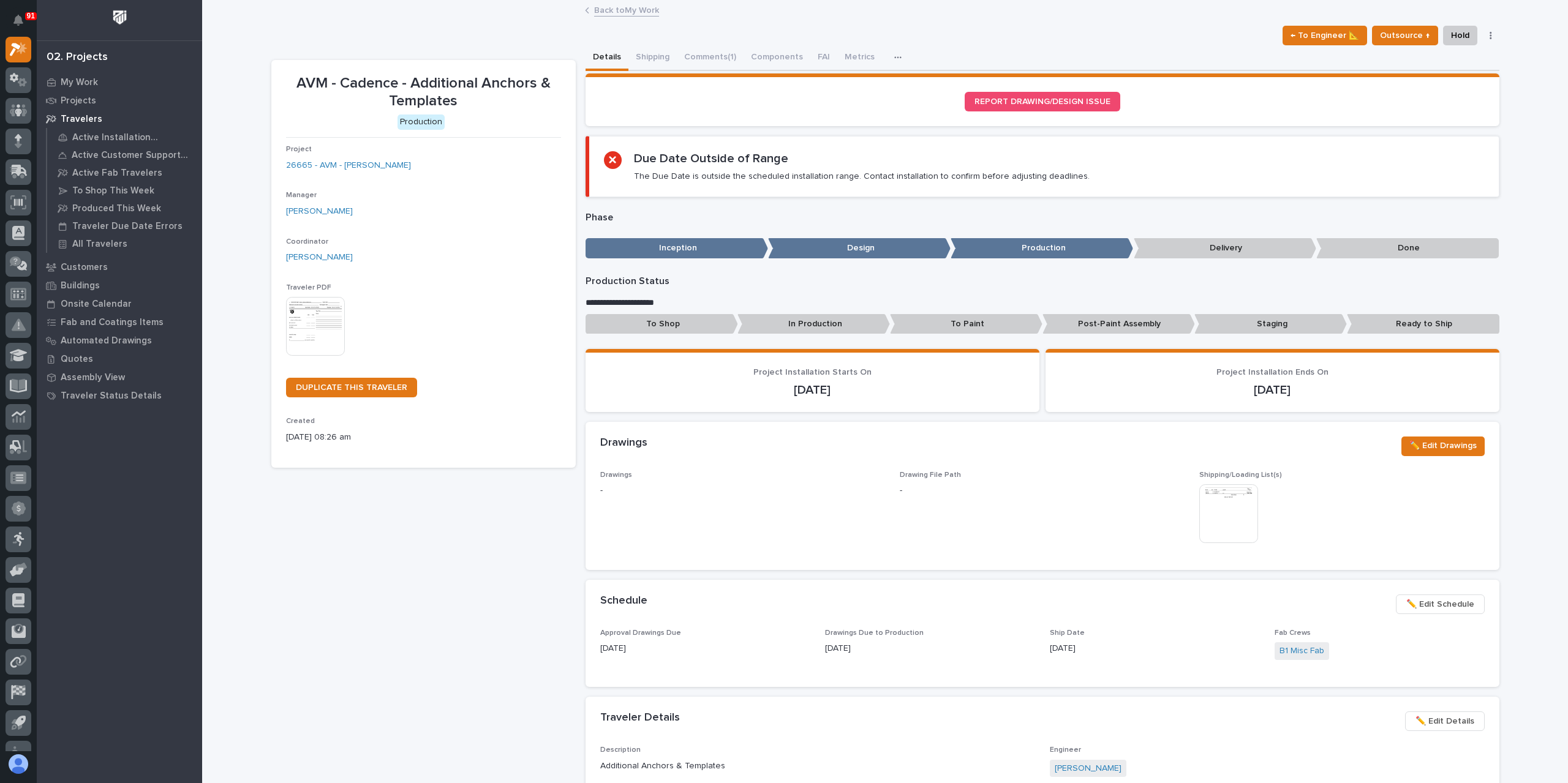
click at [688, 331] on p "To Shop" at bounding box center [661, 324] width 152 height 20
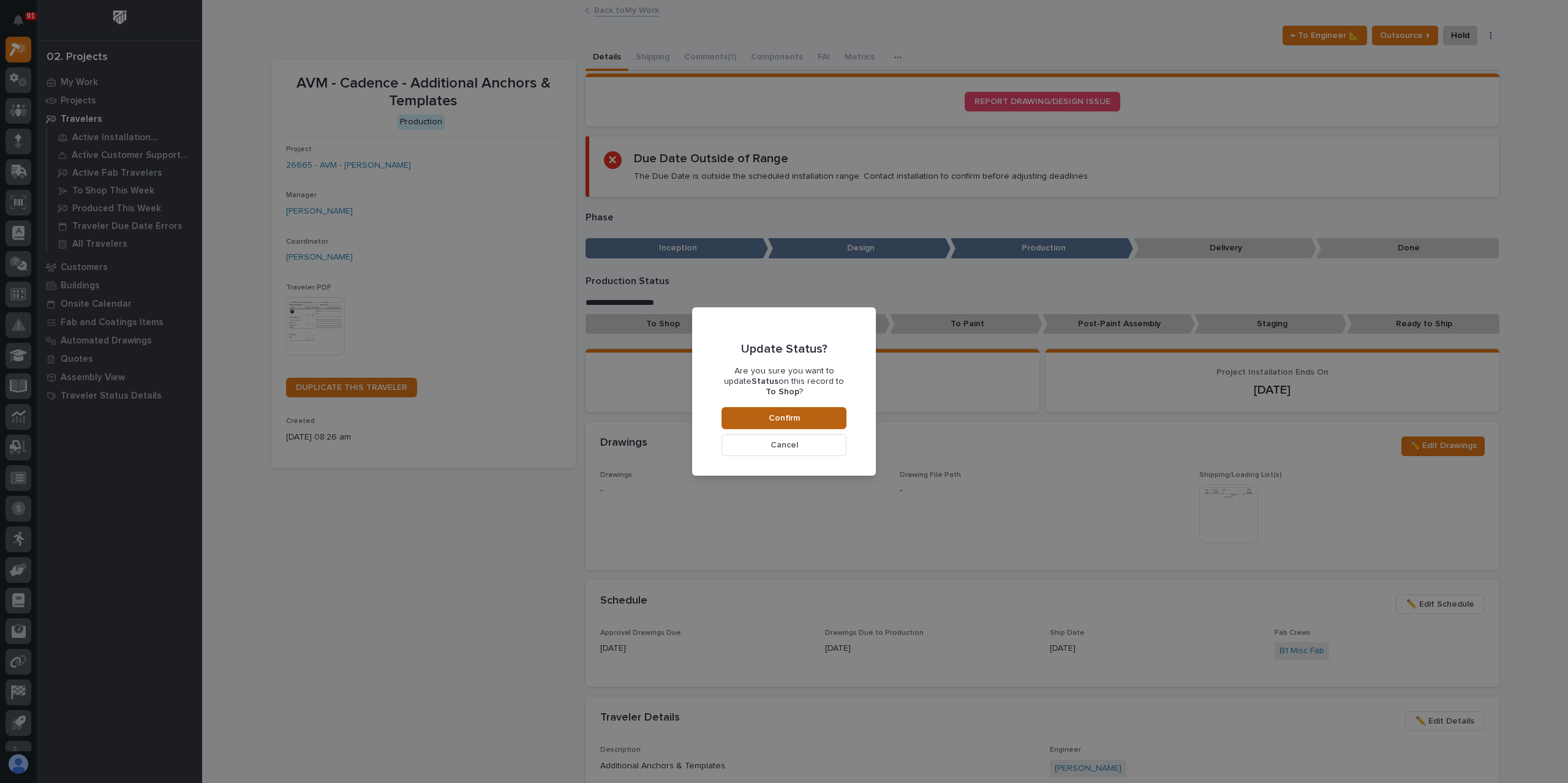
click at [755, 412] on button "Confirm" at bounding box center [784, 418] width 125 height 22
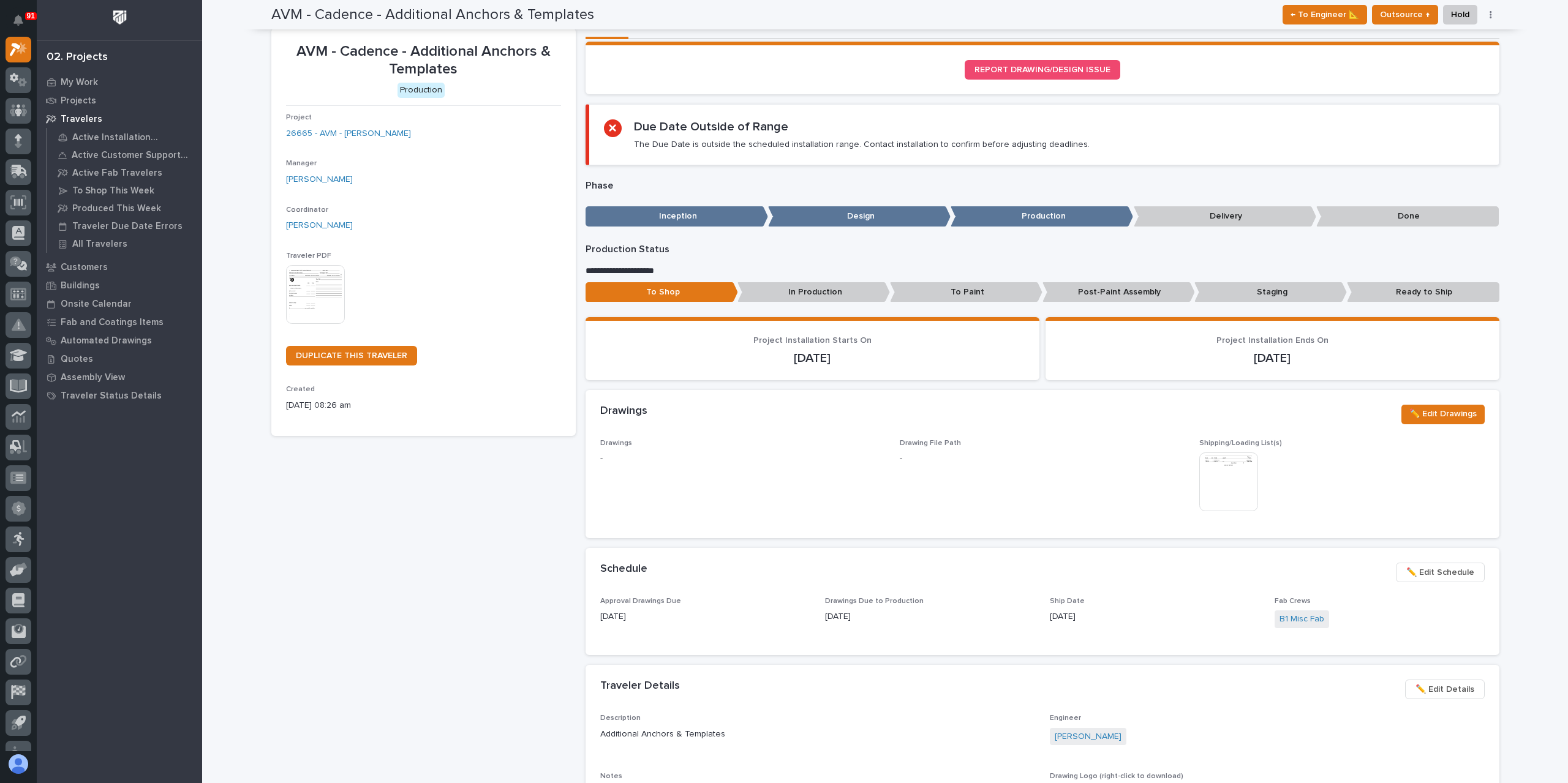
scroll to position [0, 0]
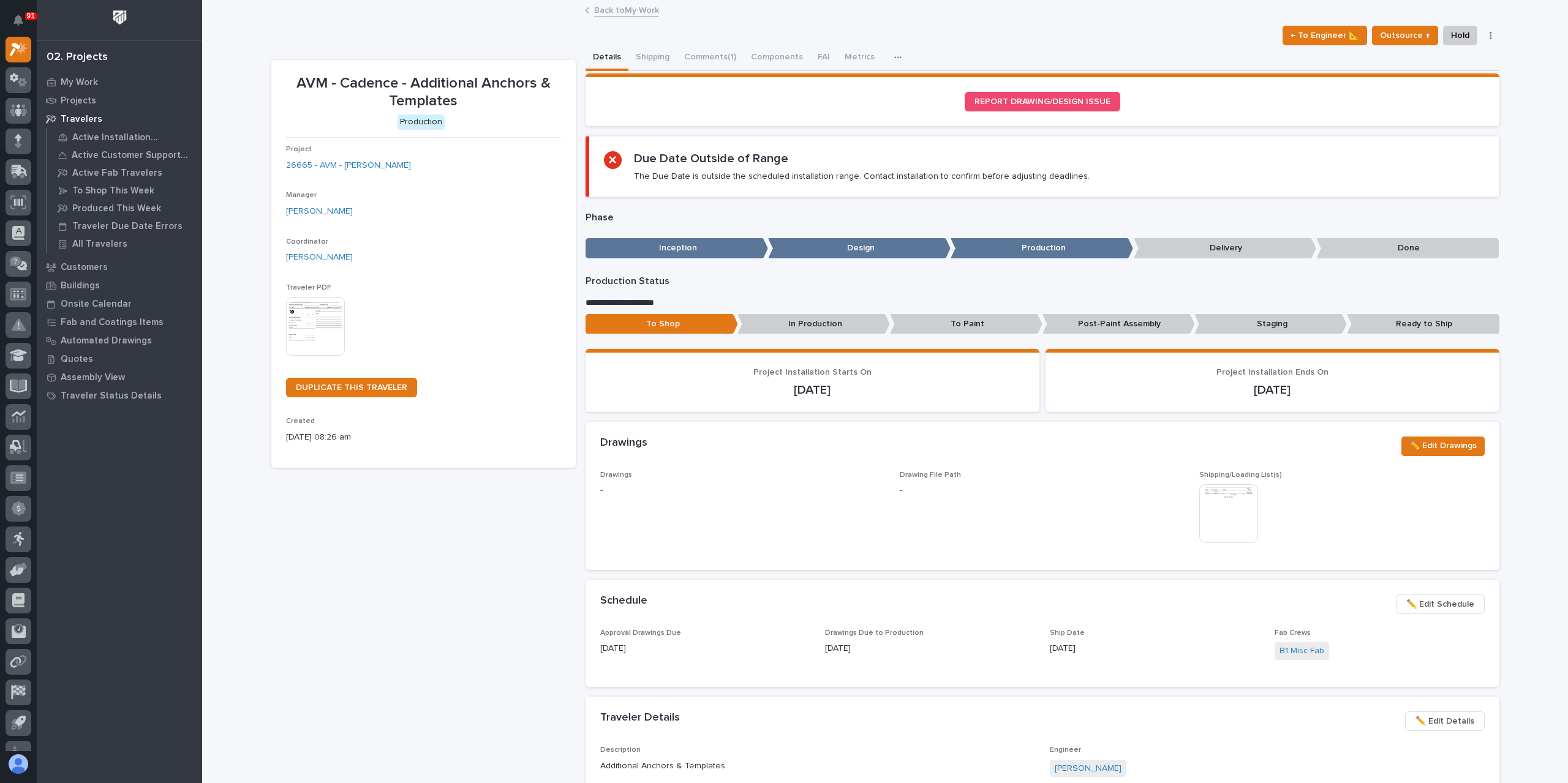
click at [632, 12] on link "Back to My Work" at bounding box center [627, 10] width 65 height 14
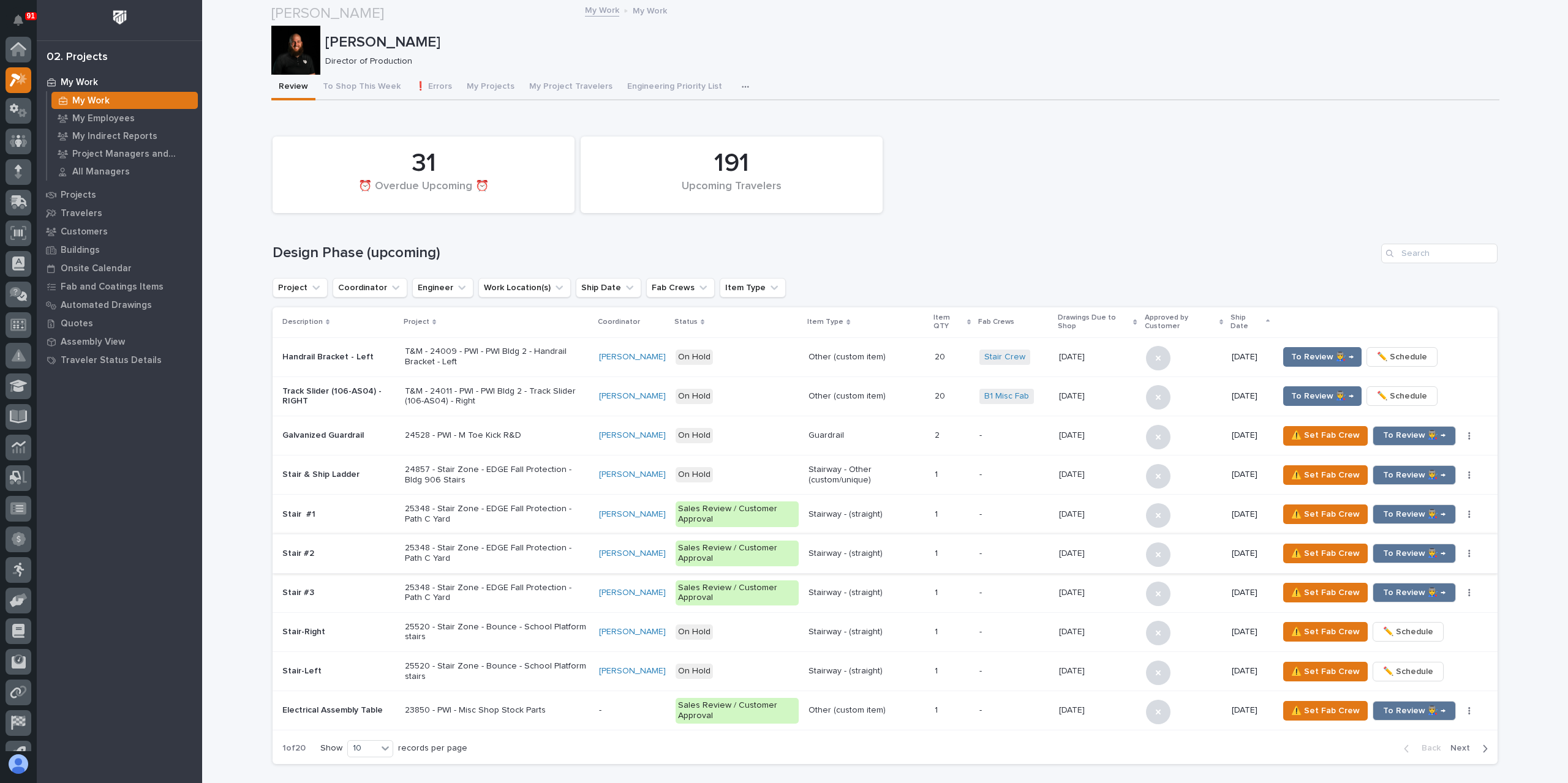
scroll to position [796, 0]
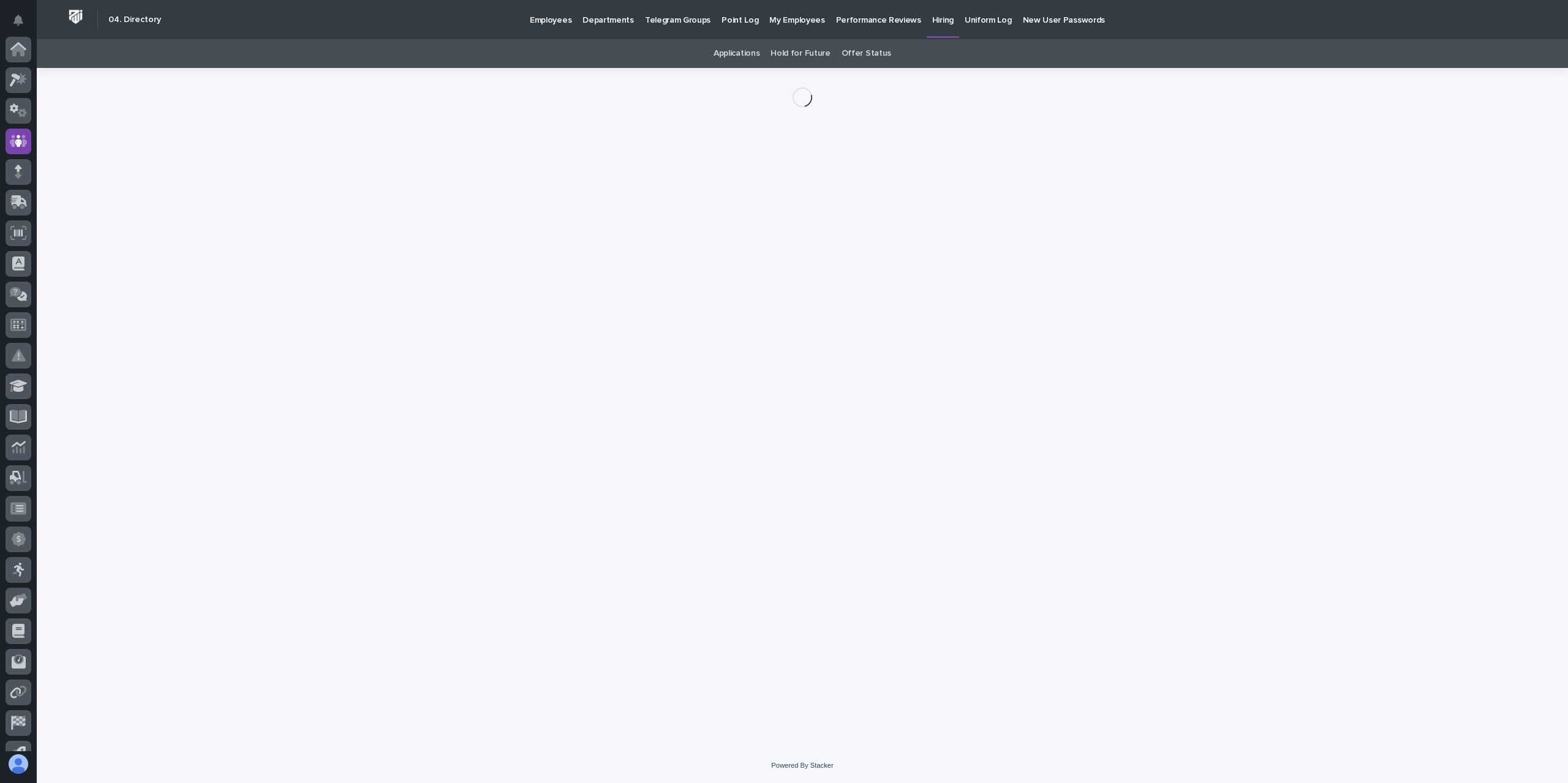
scroll to position [81, 0]
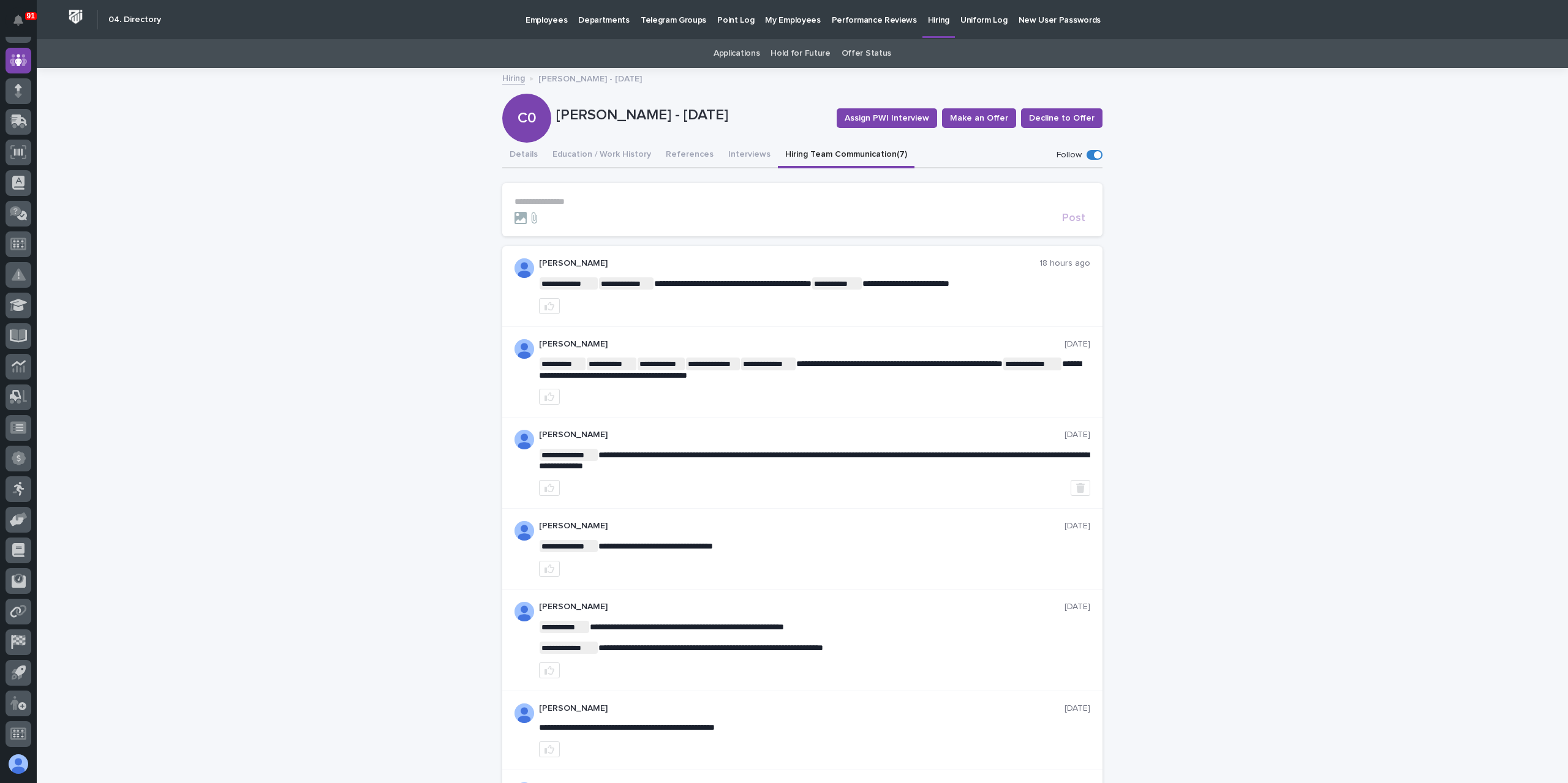
drag, startPoint x: 560, startPoint y: 197, endPoint x: 594, endPoint y: 209, distance: 36.1
click at [560, 197] on p "**********" at bounding box center [802, 202] width 575 height 10
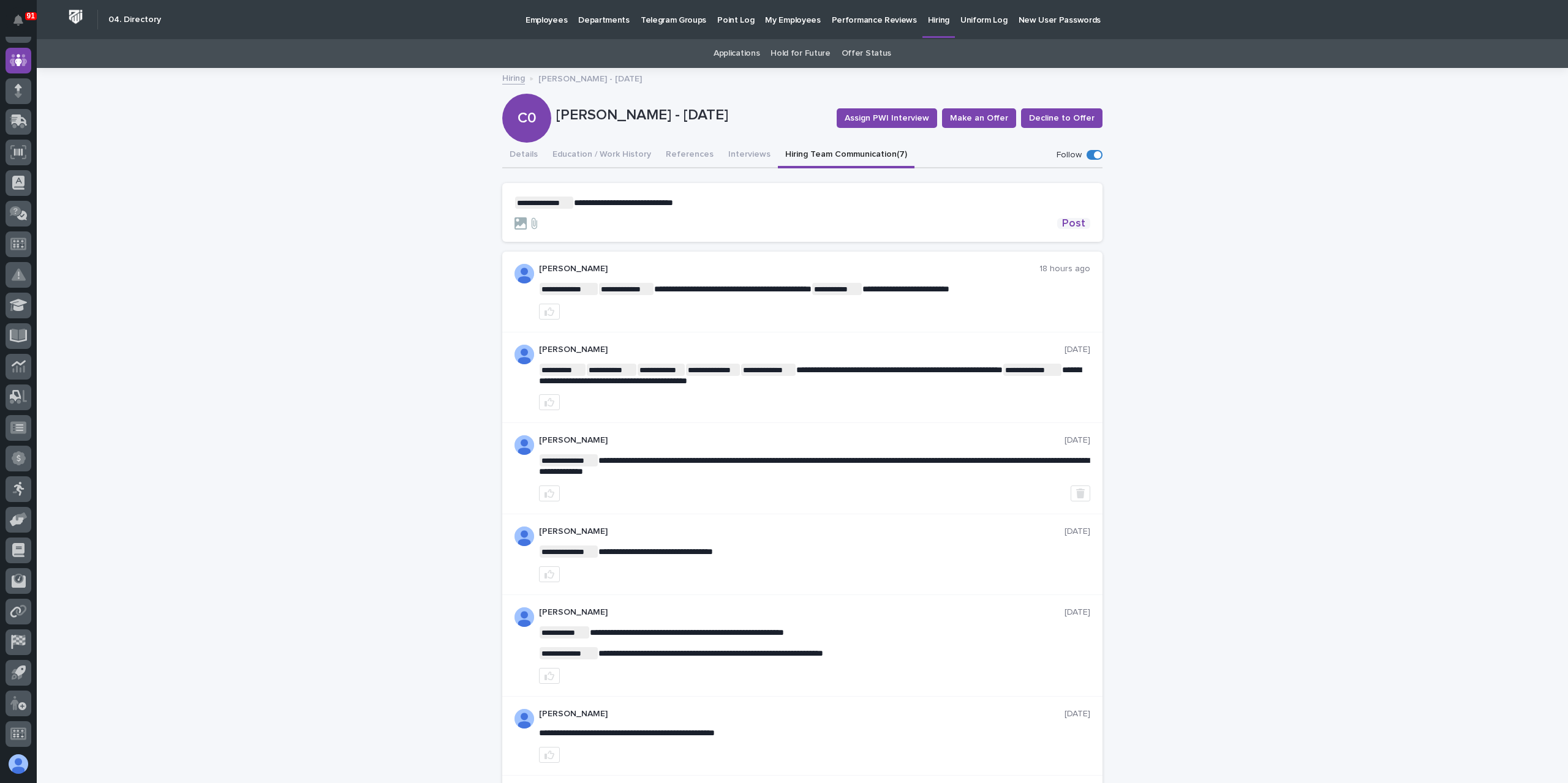
click at [1072, 218] on span "Post" at bounding box center [1074, 223] width 23 height 11
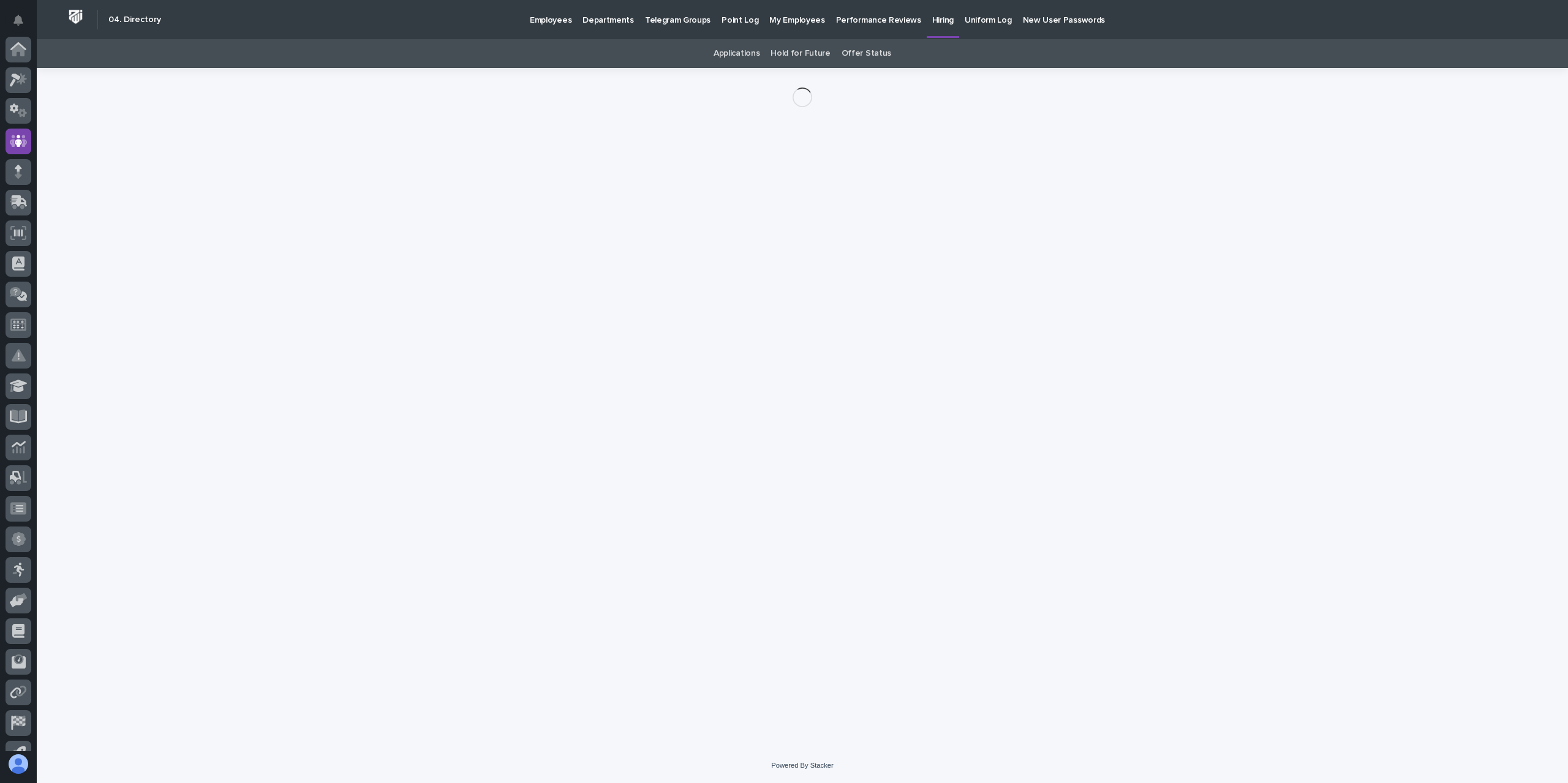
scroll to position [81, 0]
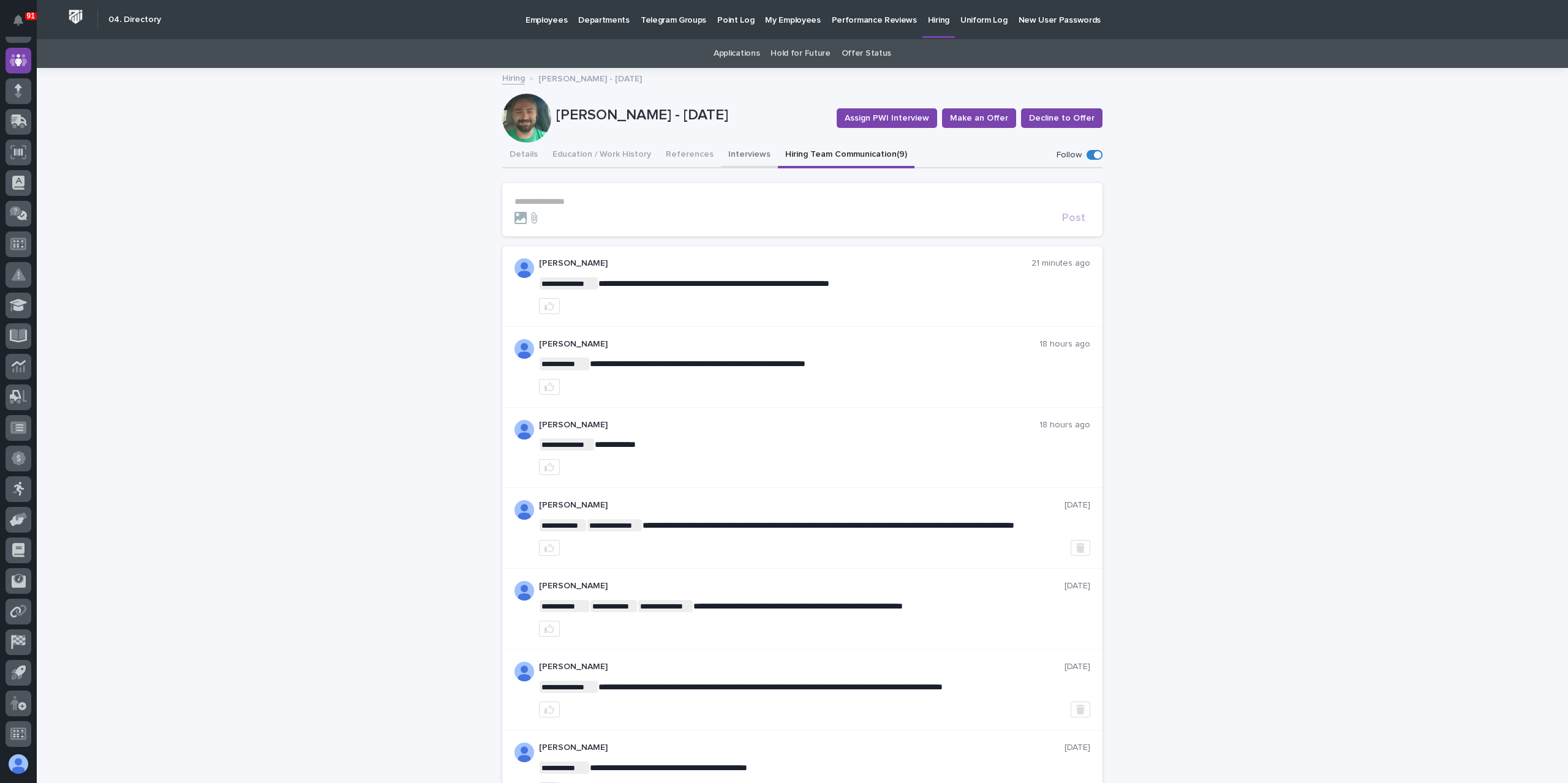
drag, startPoint x: 717, startPoint y: 161, endPoint x: 727, endPoint y: 158, distance: 10.4
click at [721, 161] on button "Interviews" at bounding box center [749, 155] width 57 height 25
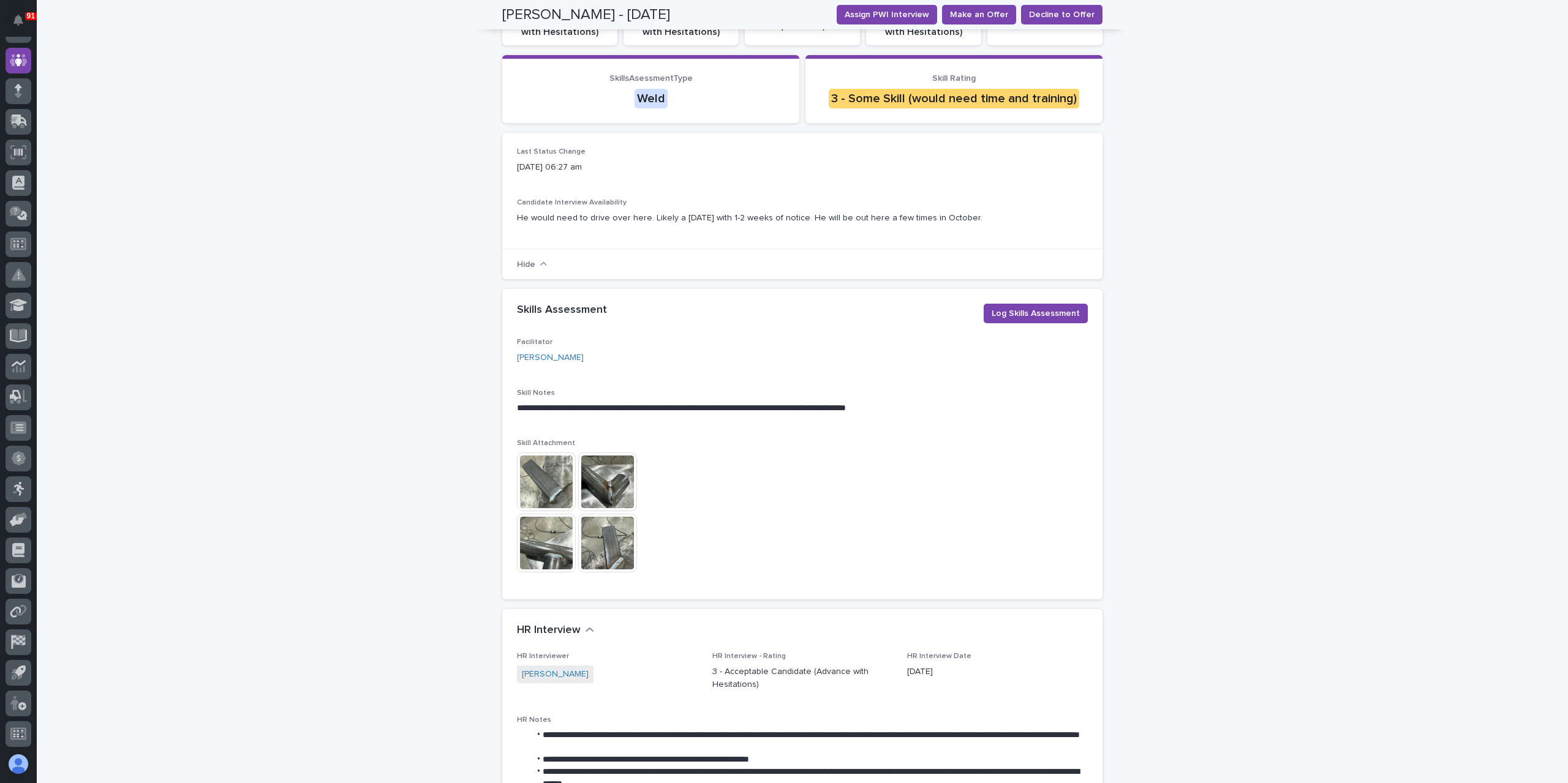
scroll to position [122, 0]
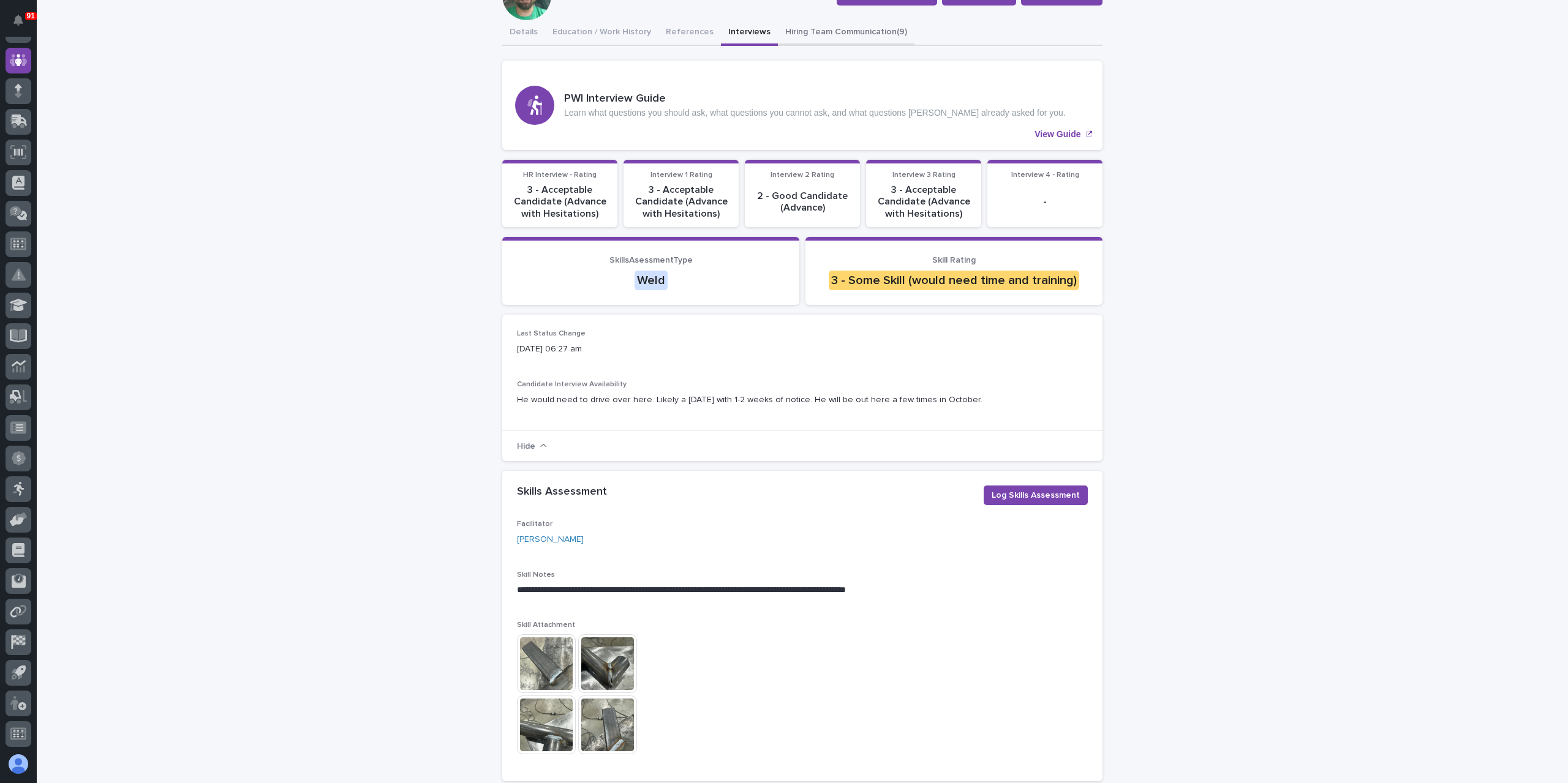
click at [777, 30] on button "Hiring Team Communication (9)" at bounding box center [846, 33] width 137 height 25
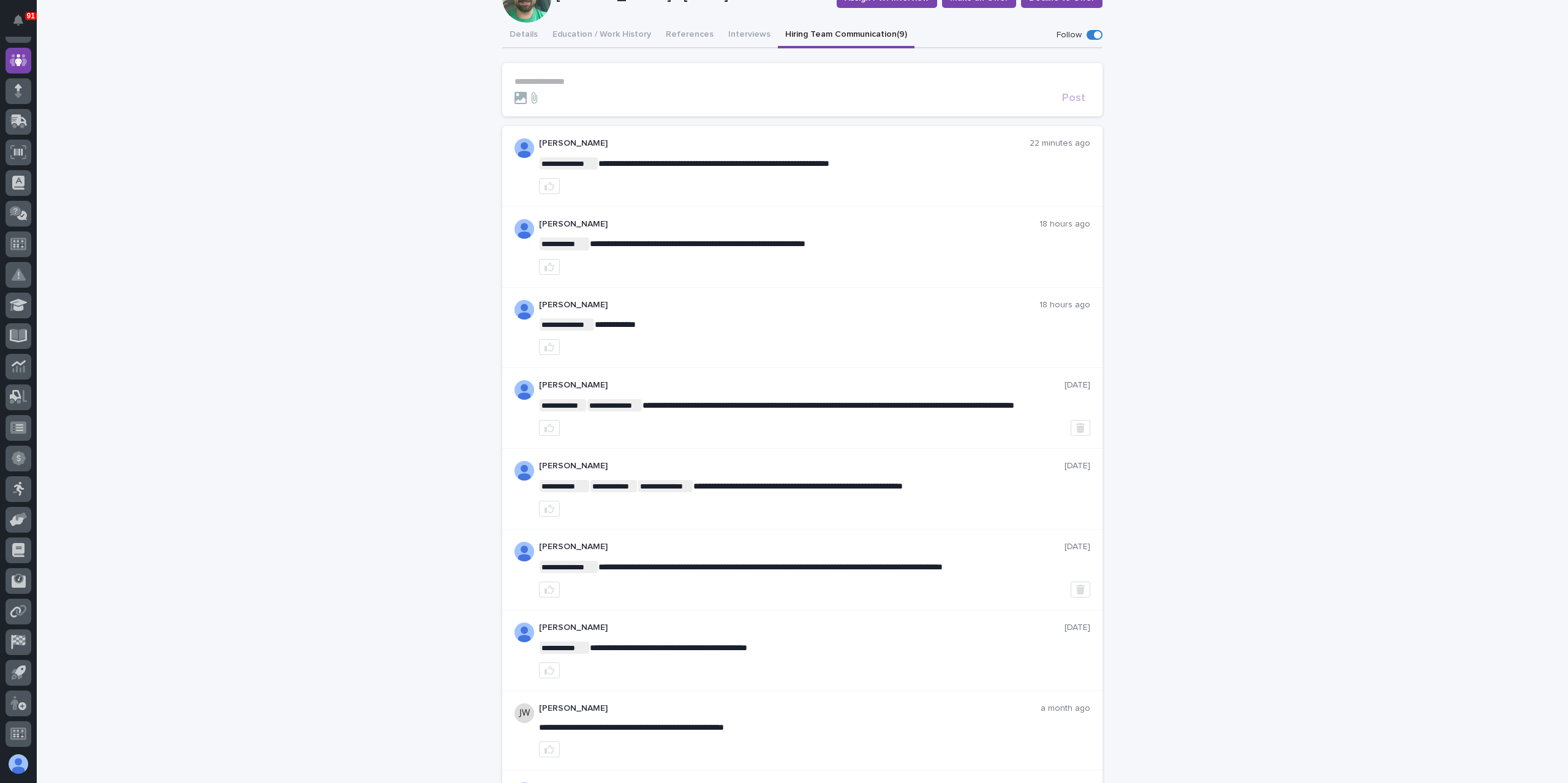
drag, startPoint x: 593, startPoint y: 73, endPoint x: 596, endPoint y: 97, distance: 24.2
click at [598, 89] on section "**********" at bounding box center [802, 90] width 600 height 53
click at [551, 80] on p "**********" at bounding box center [802, 81] width 575 height 10
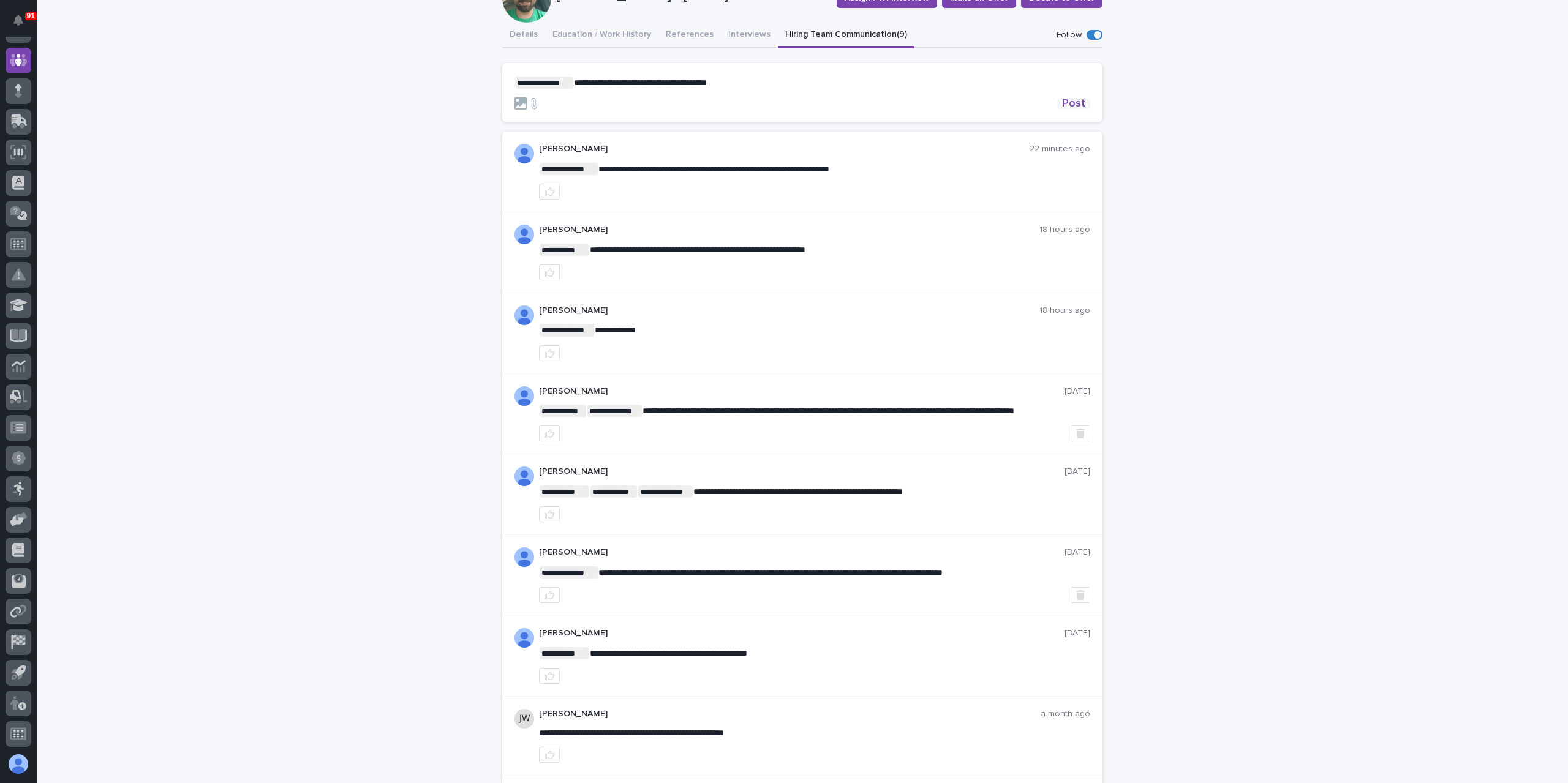
click at [1078, 106] on span "Post" at bounding box center [1074, 103] width 23 height 11
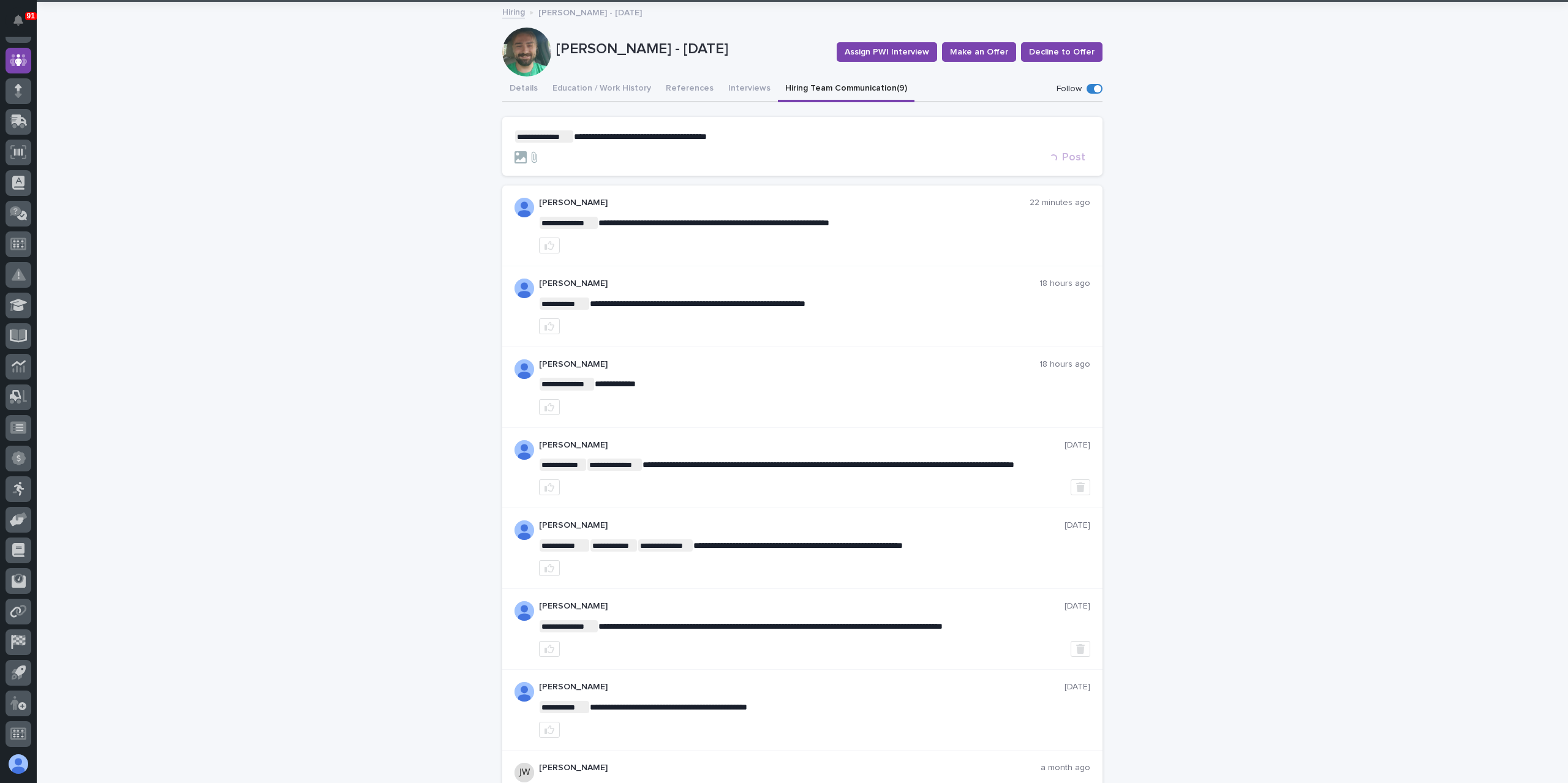
scroll to position [0, 0]
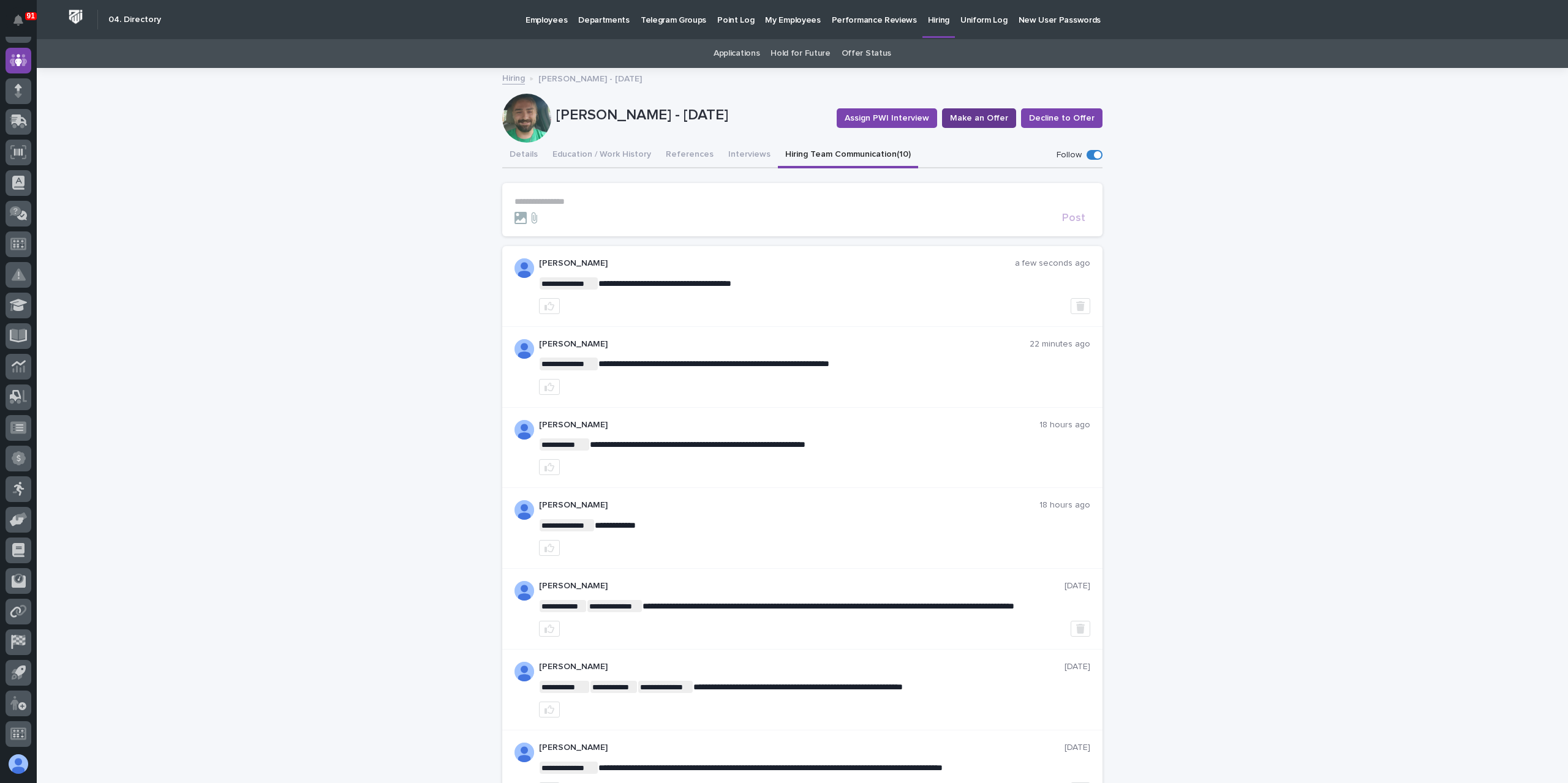
click at [991, 126] on button "Make an Offer" at bounding box center [979, 118] width 74 height 20
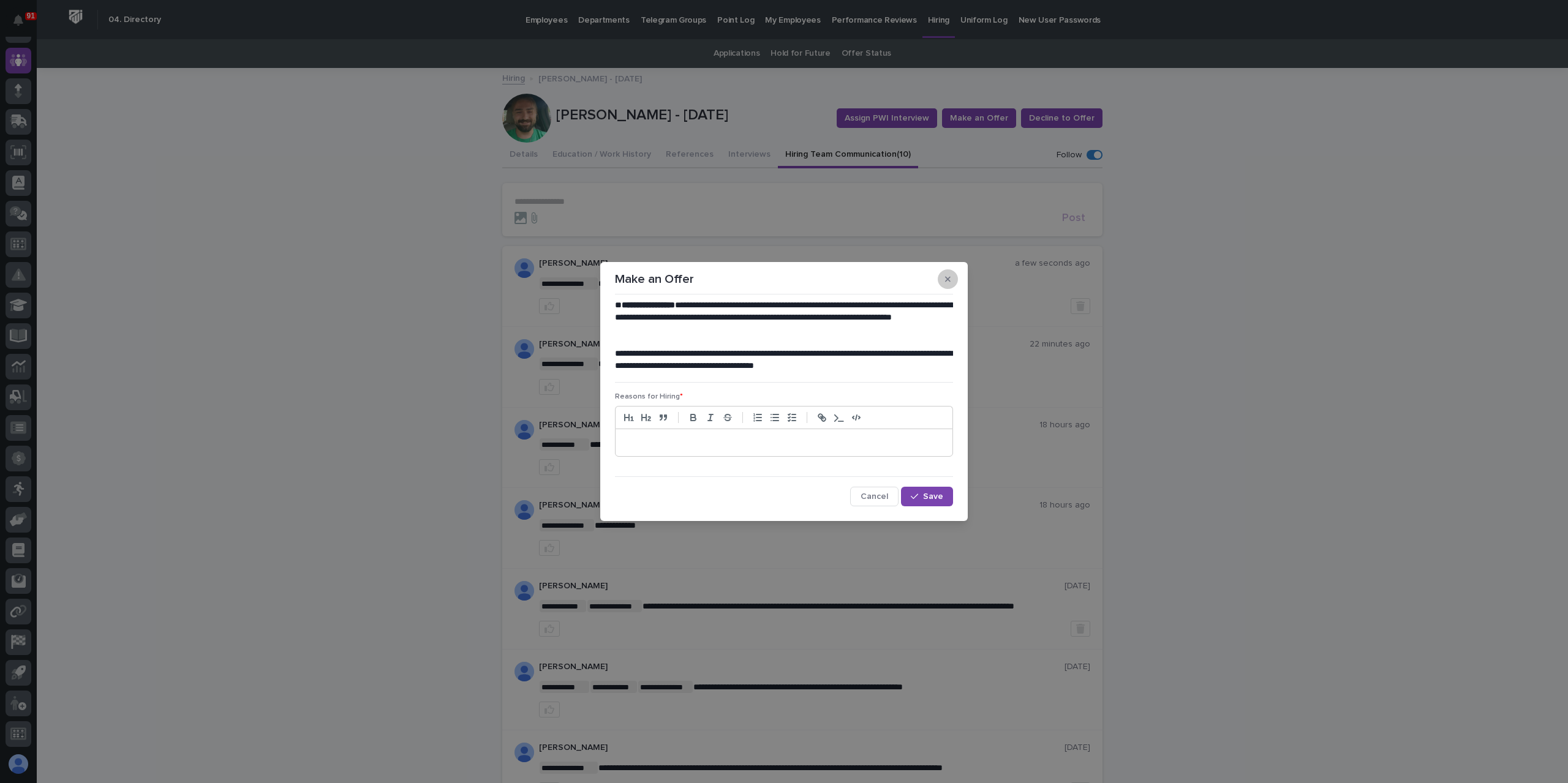
click at [954, 279] on button "button" at bounding box center [948, 279] width 20 height 20
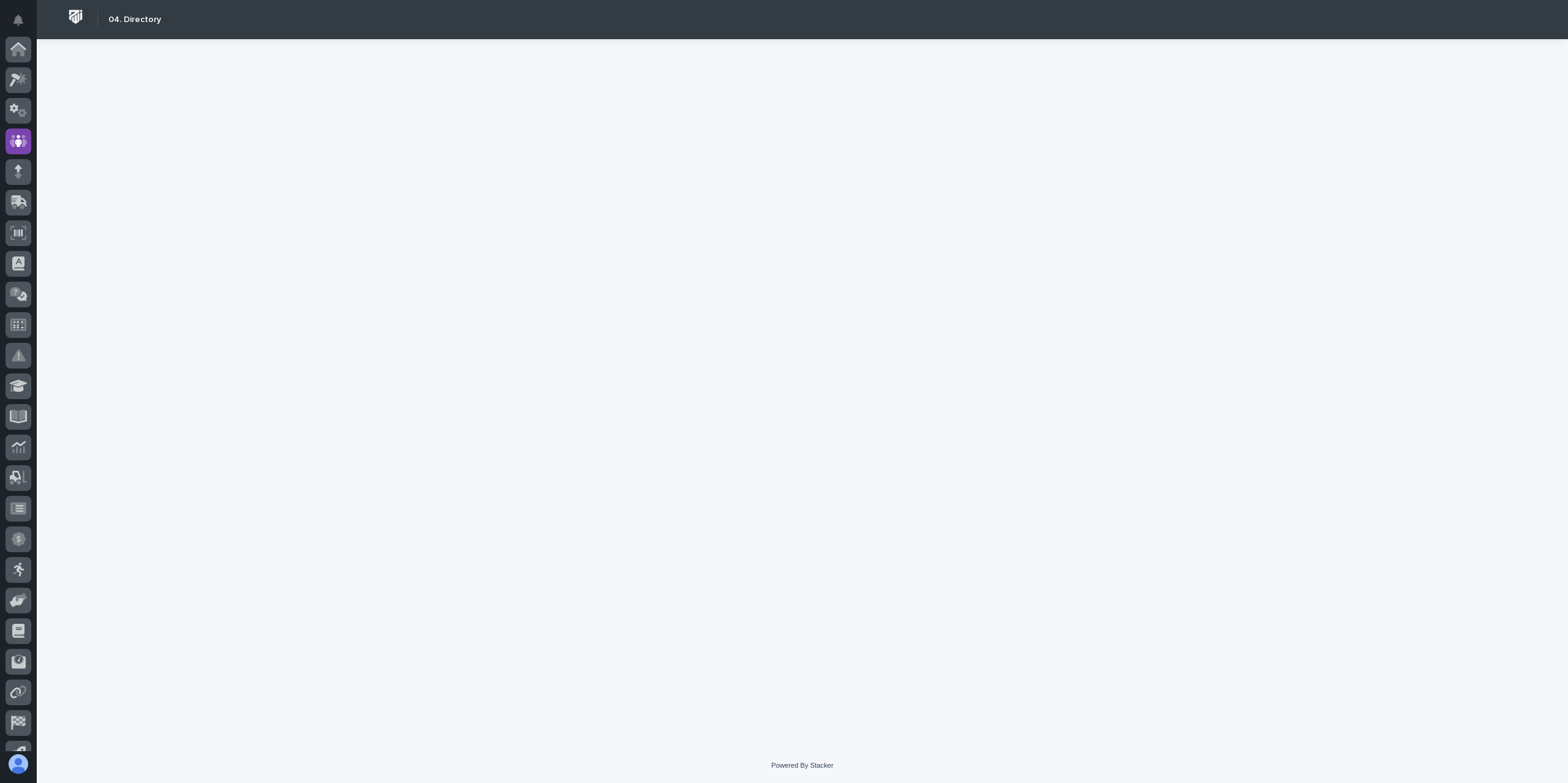
scroll to position [81, 0]
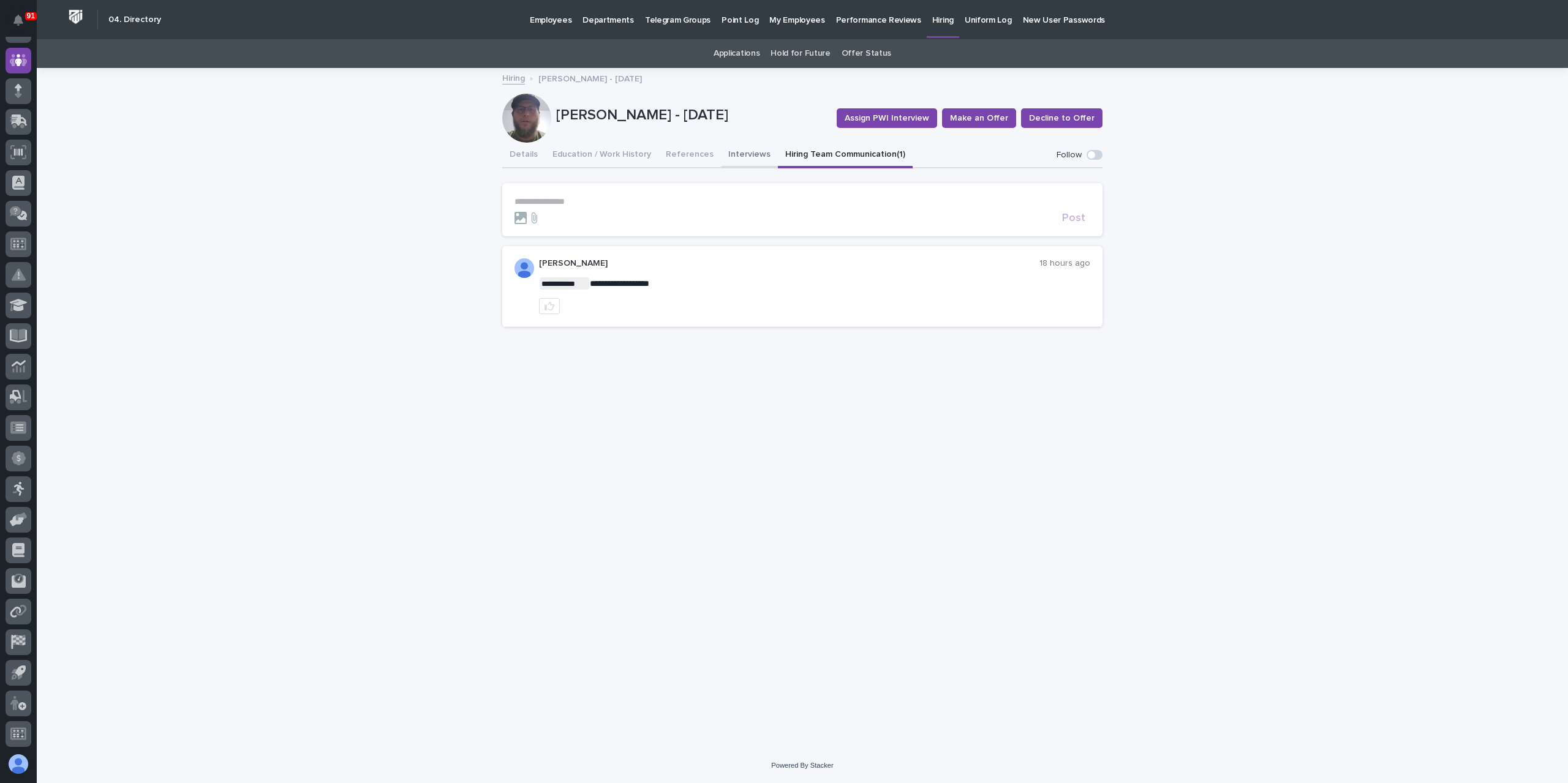
click at [721, 155] on button "Interviews" at bounding box center [749, 155] width 57 height 25
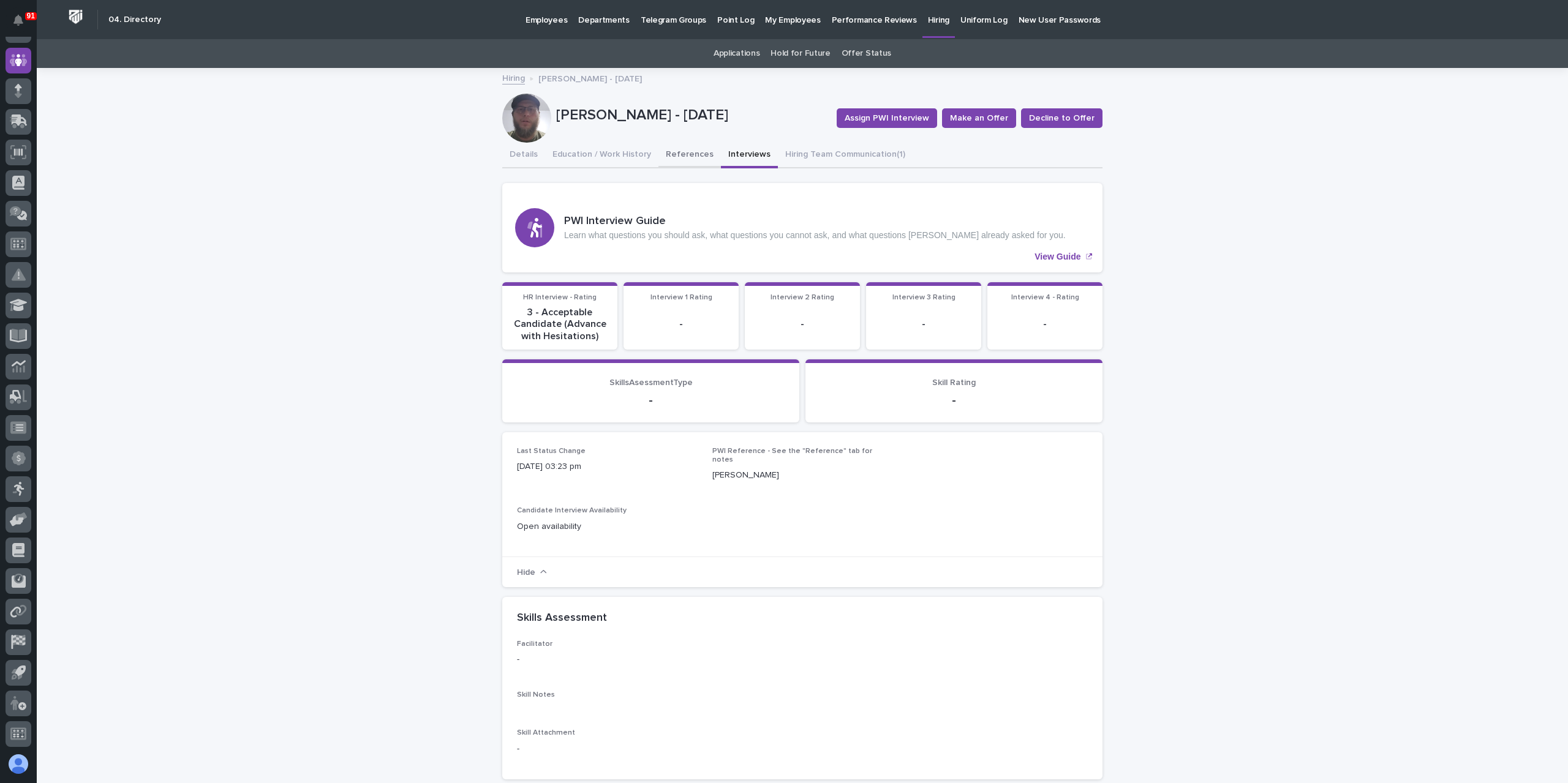
click at [684, 158] on button "References" at bounding box center [690, 155] width 63 height 25
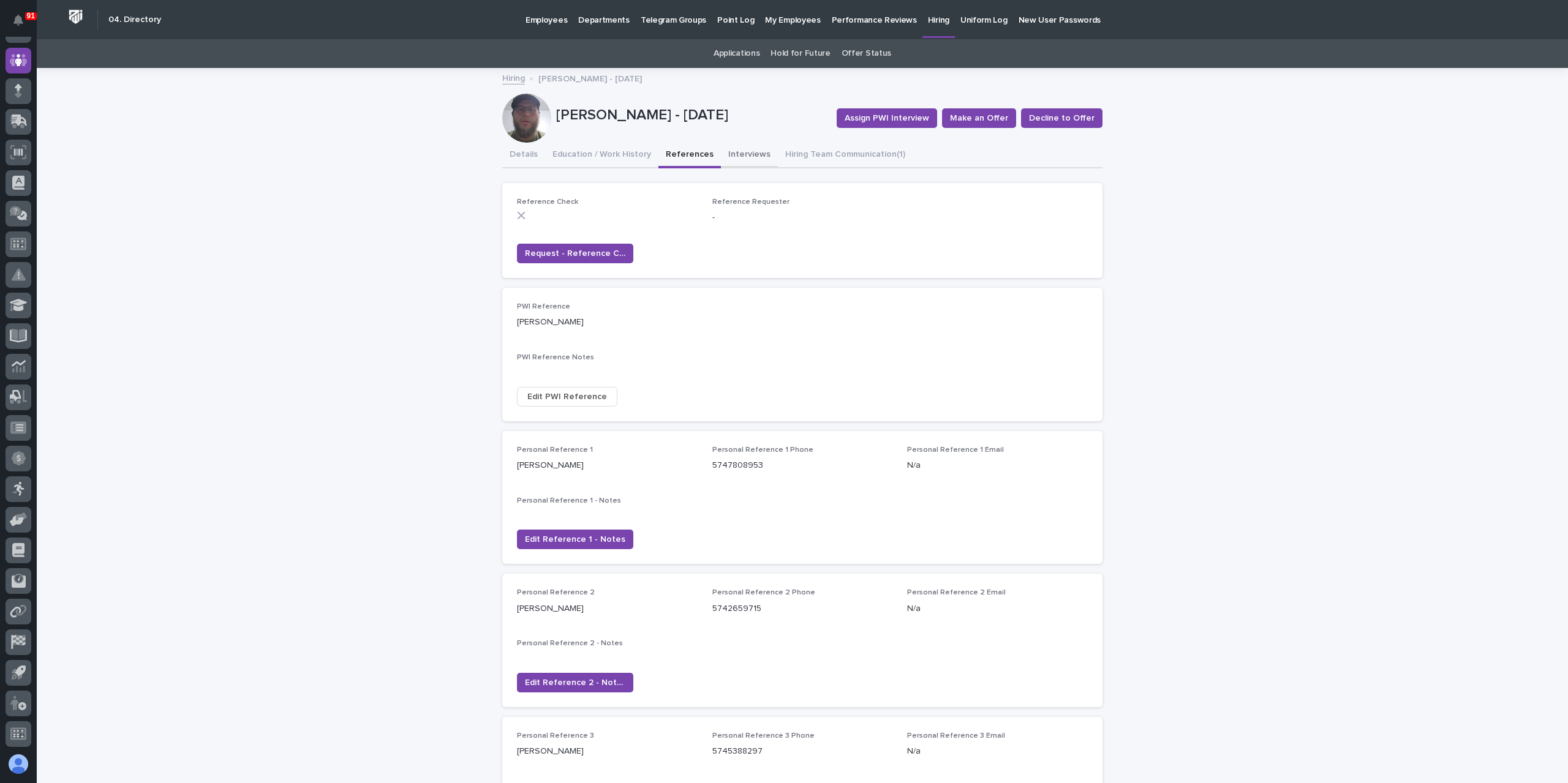
click at [733, 153] on button "Interviews" at bounding box center [749, 155] width 57 height 25
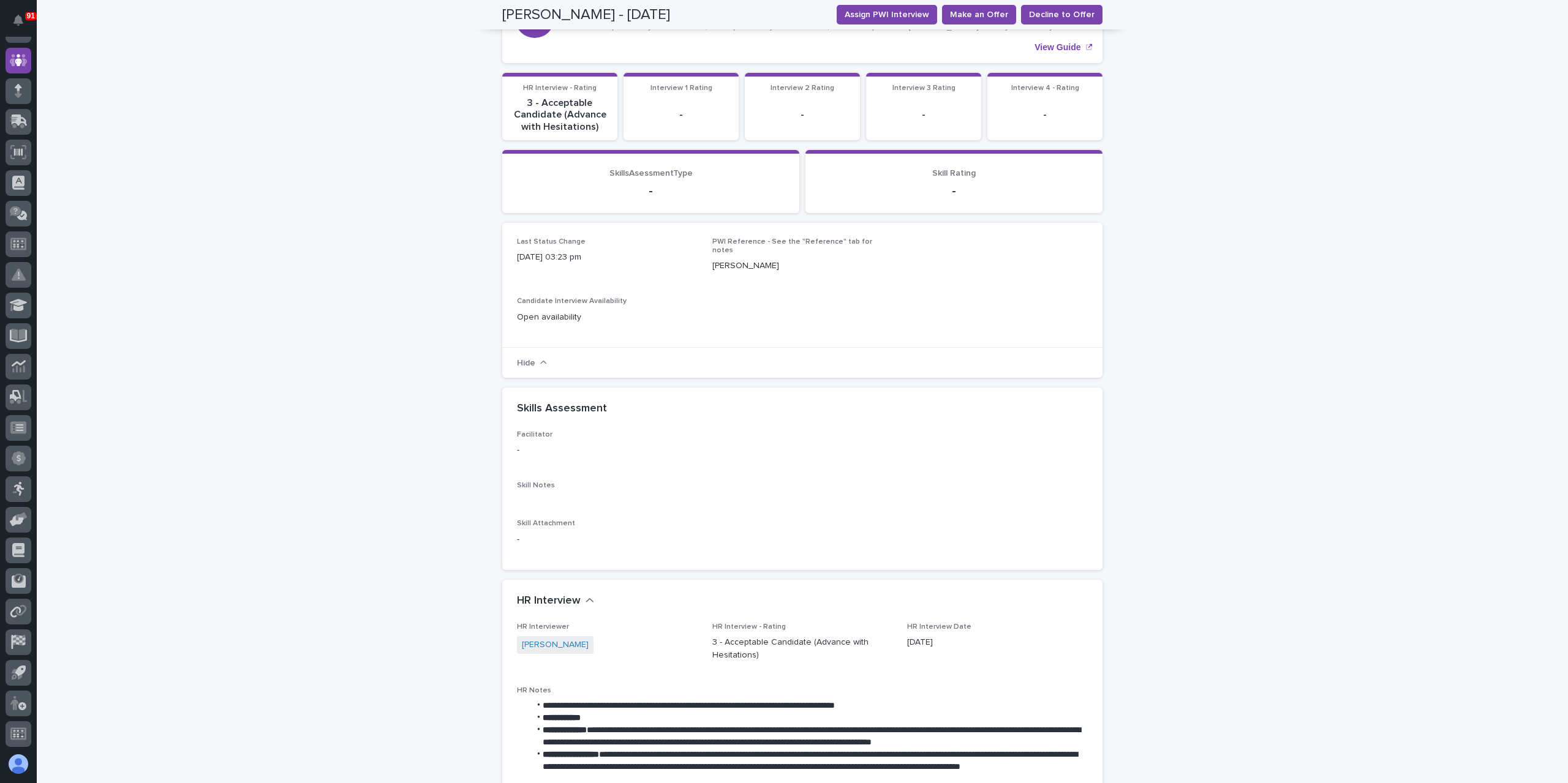
scroll to position [122, 0]
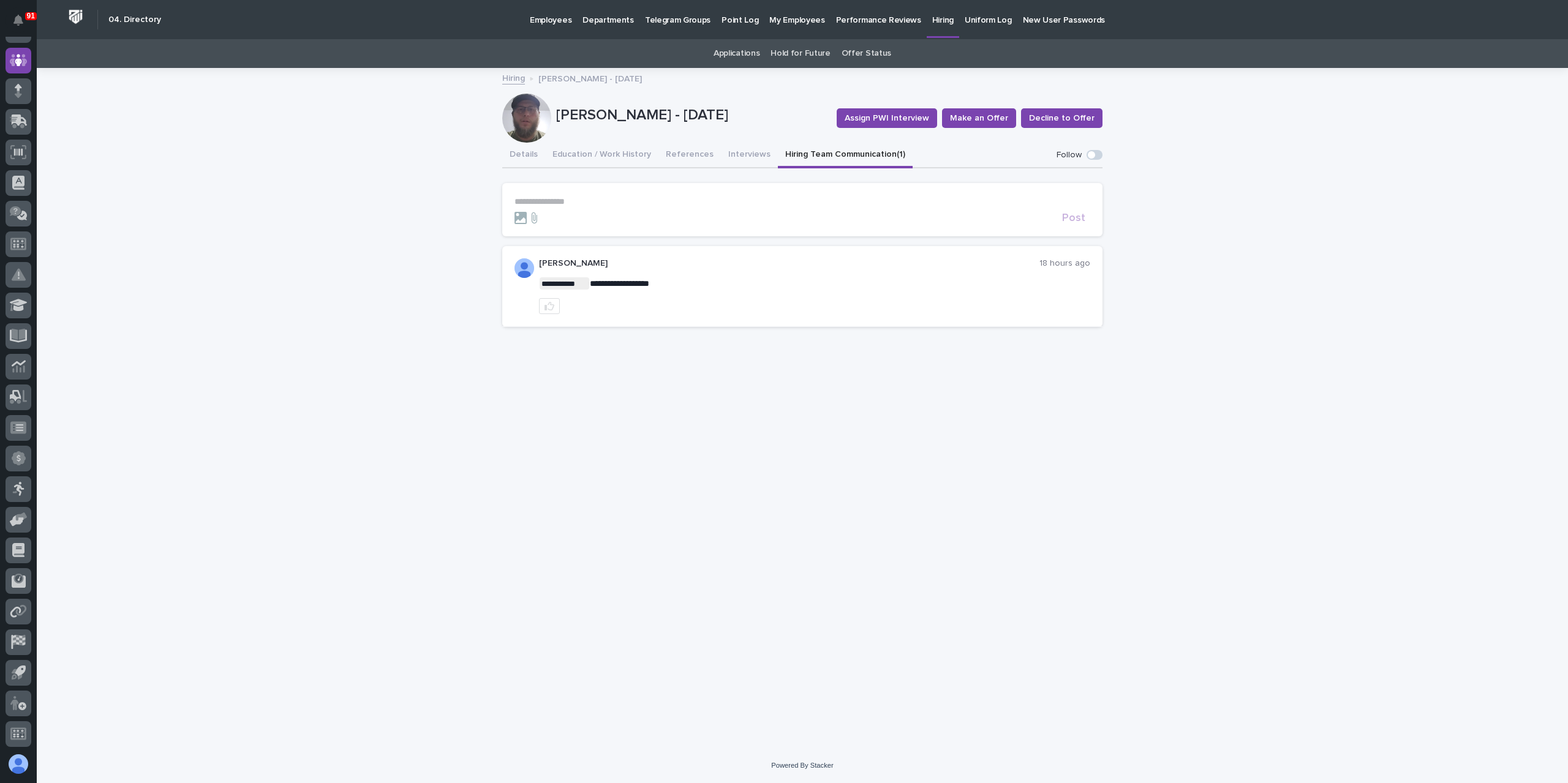
click at [610, 207] on form "**********" at bounding box center [802, 210] width 575 height 27
click at [1060, 215] on form "**********" at bounding box center [802, 213] width 575 height 33
click at [1060, 220] on button "Post" at bounding box center [1073, 223] width 33 height 11
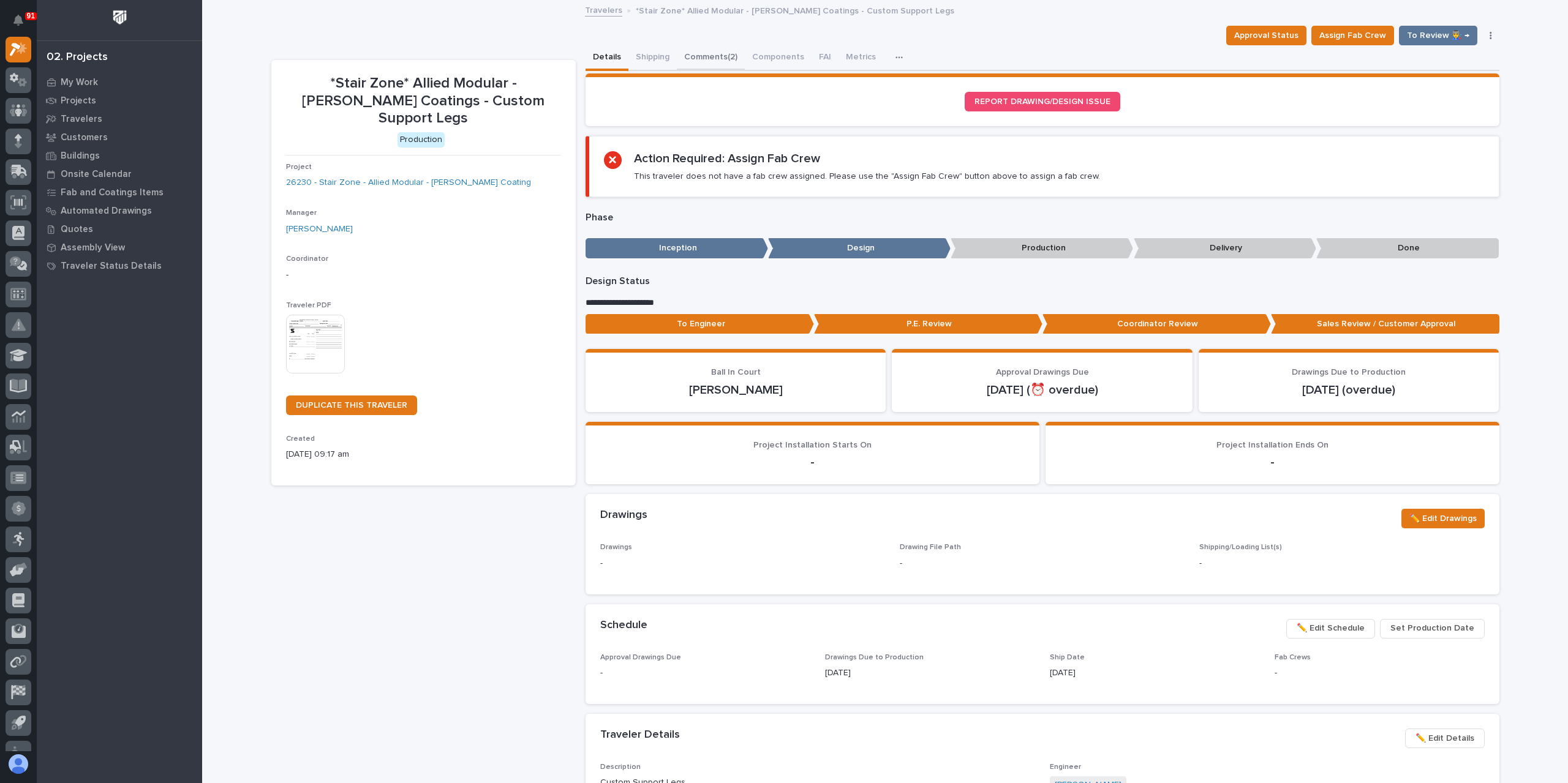
click at [703, 66] on button "Comments (2)" at bounding box center [710, 58] width 68 height 25
